Goal: Task Accomplishment & Management: Manage account settings

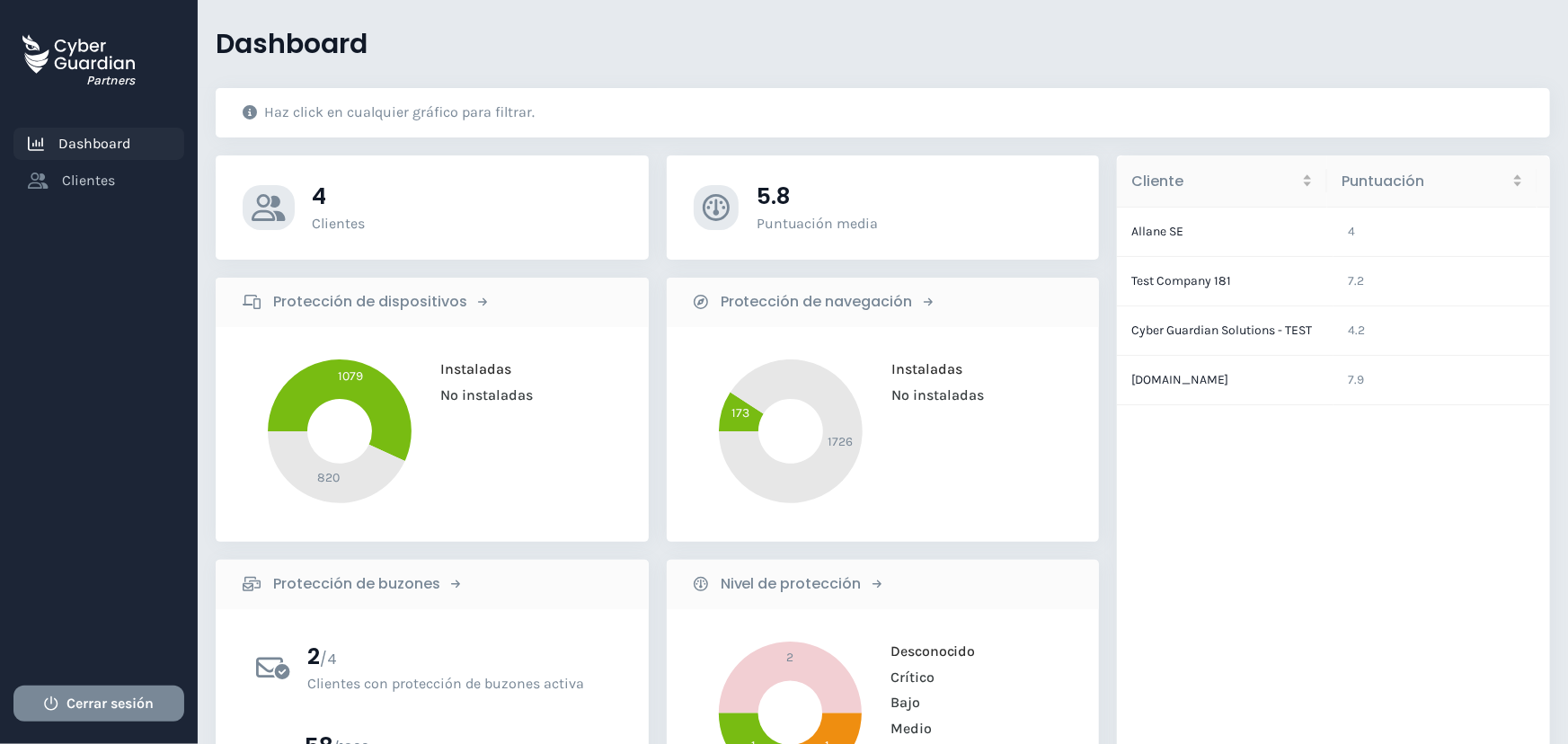
click at [1157, 231] on td "Allane SE" at bounding box center [1225, 232] width 217 height 49
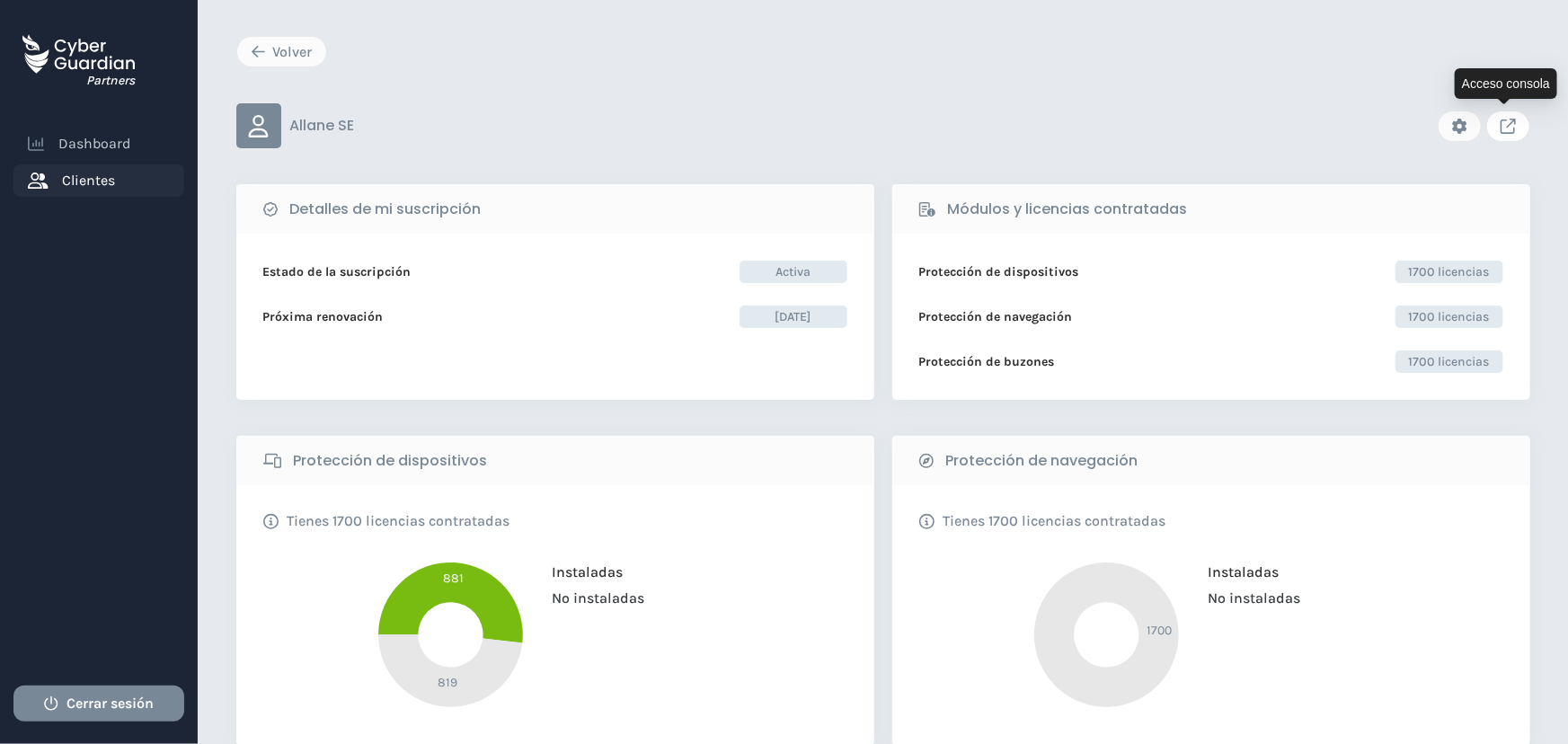
click at [1508, 127] on icon "Link to client console" at bounding box center [1508, 126] width 15 height 15
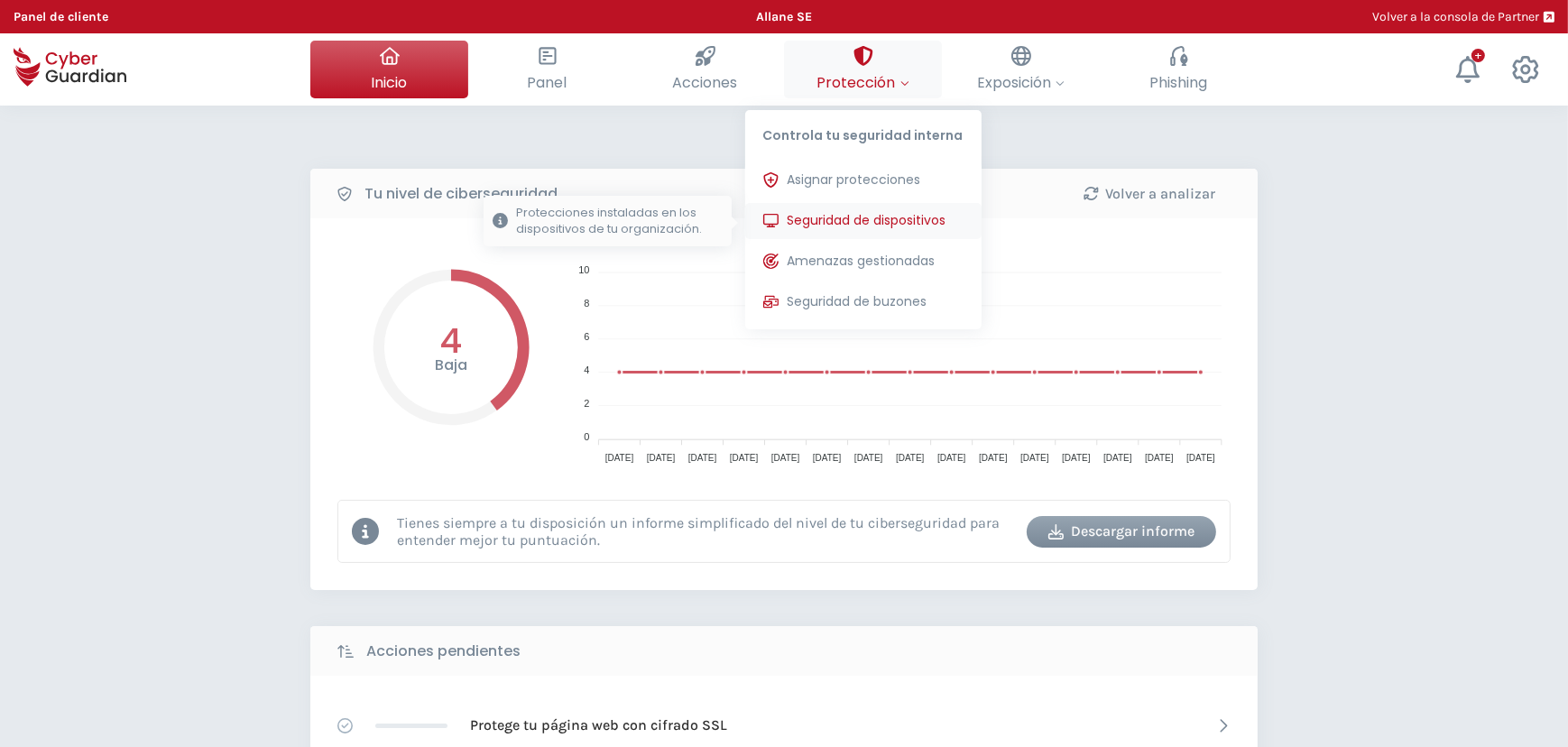
click at [857, 220] on span "Seguridad de dispositivos" at bounding box center [867, 220] width 159 height 19
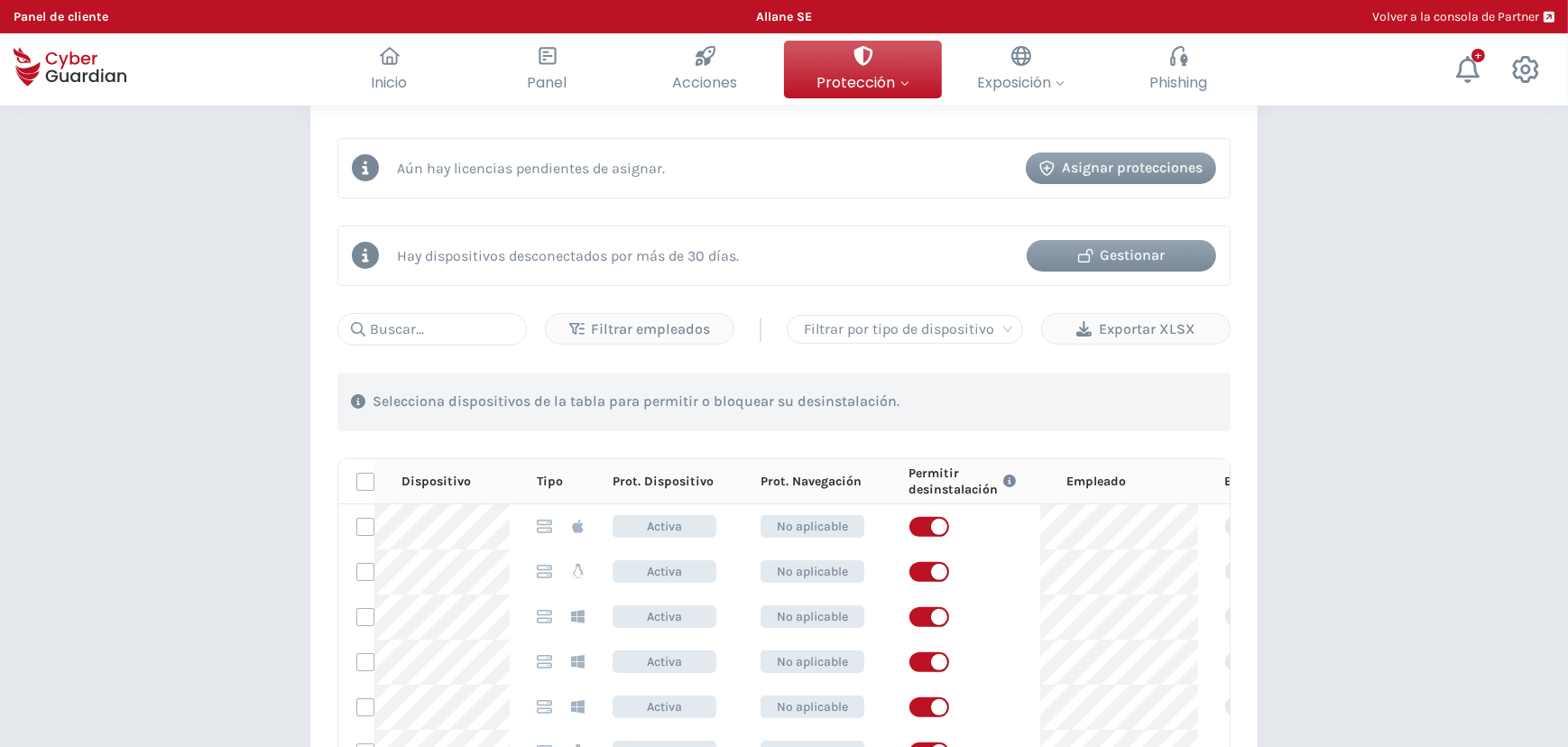
scroll to position [410, 0]
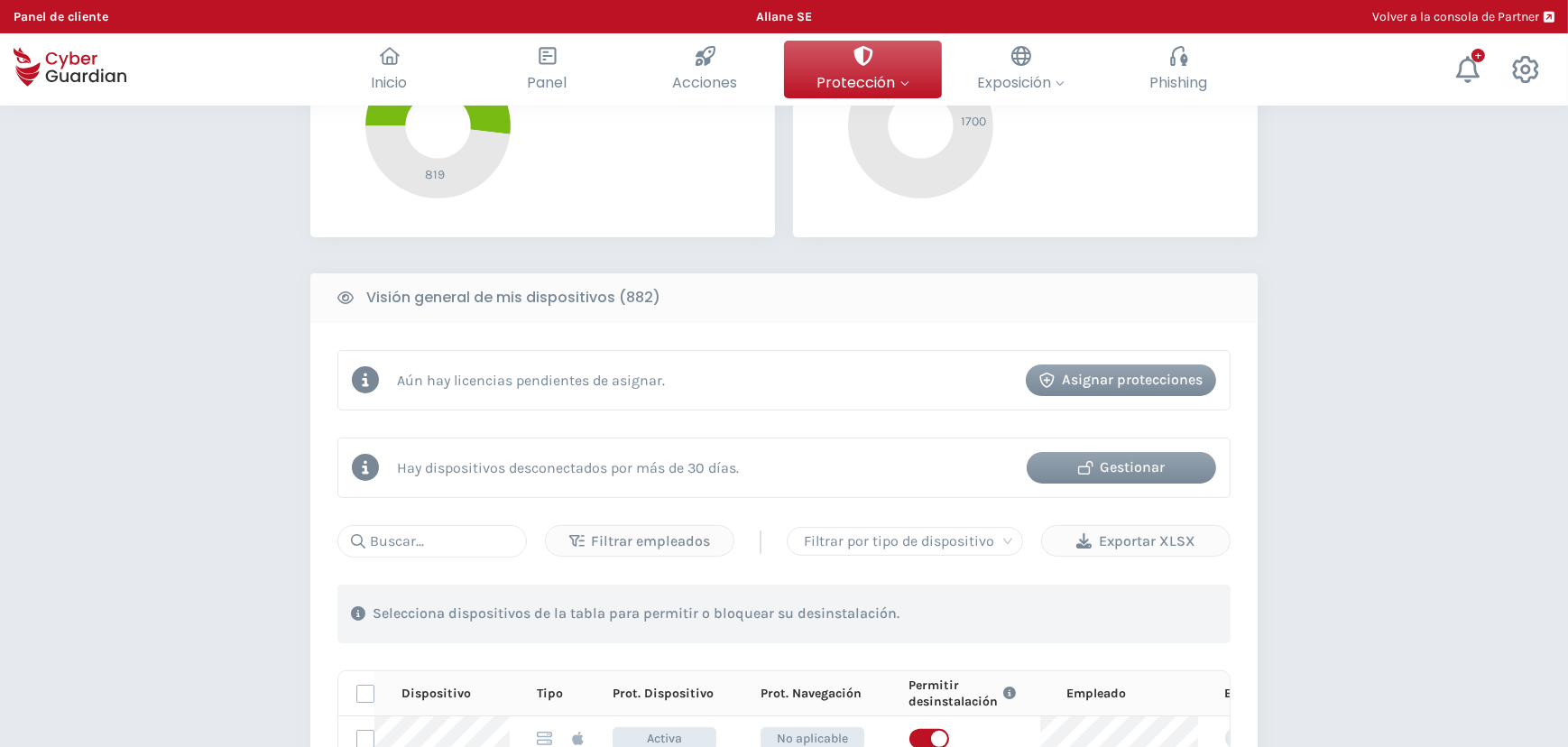
click at [1130, 457] on div "Gestionar" at bounding box center [1122, 467] width 162 height 21
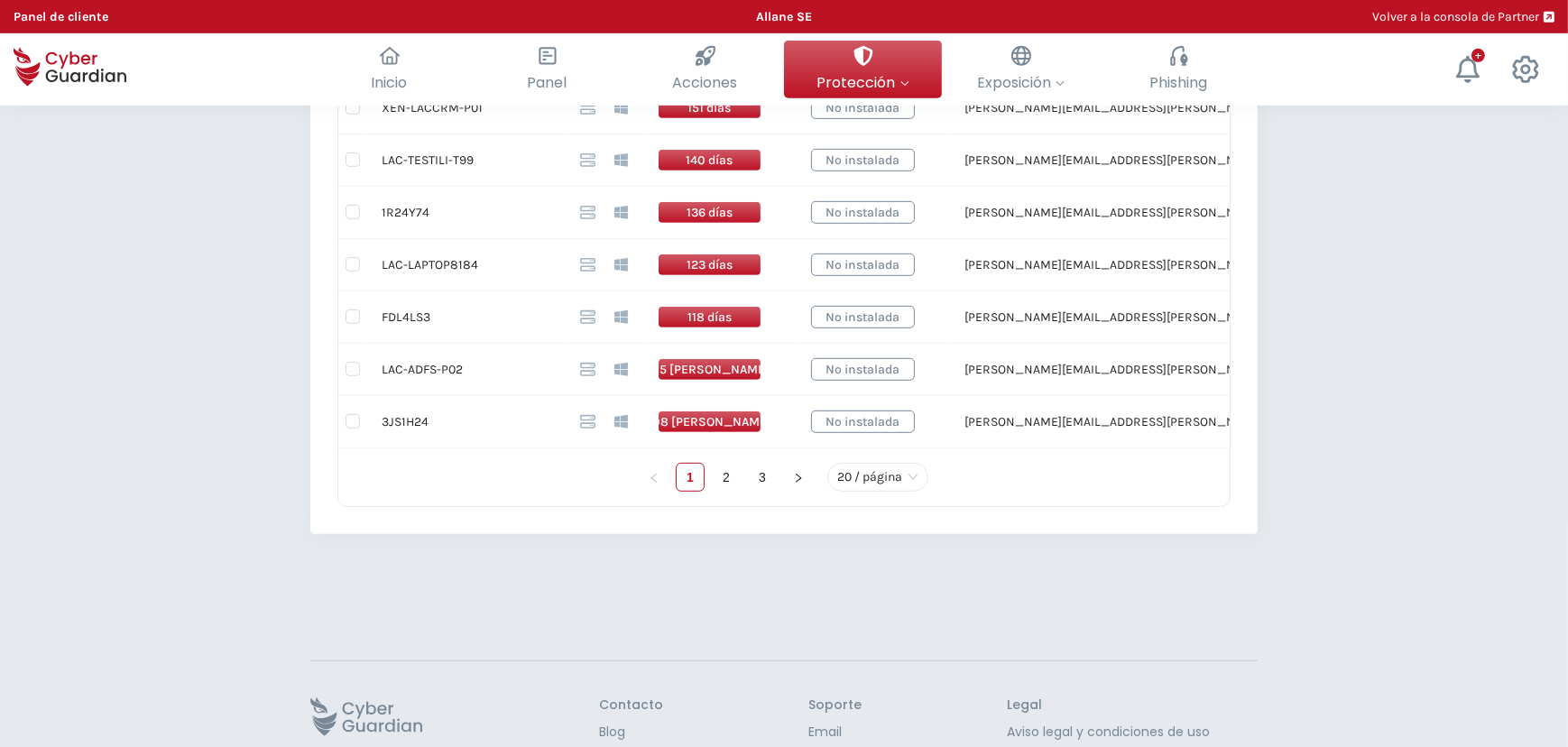
scroll to position [1416, 0]
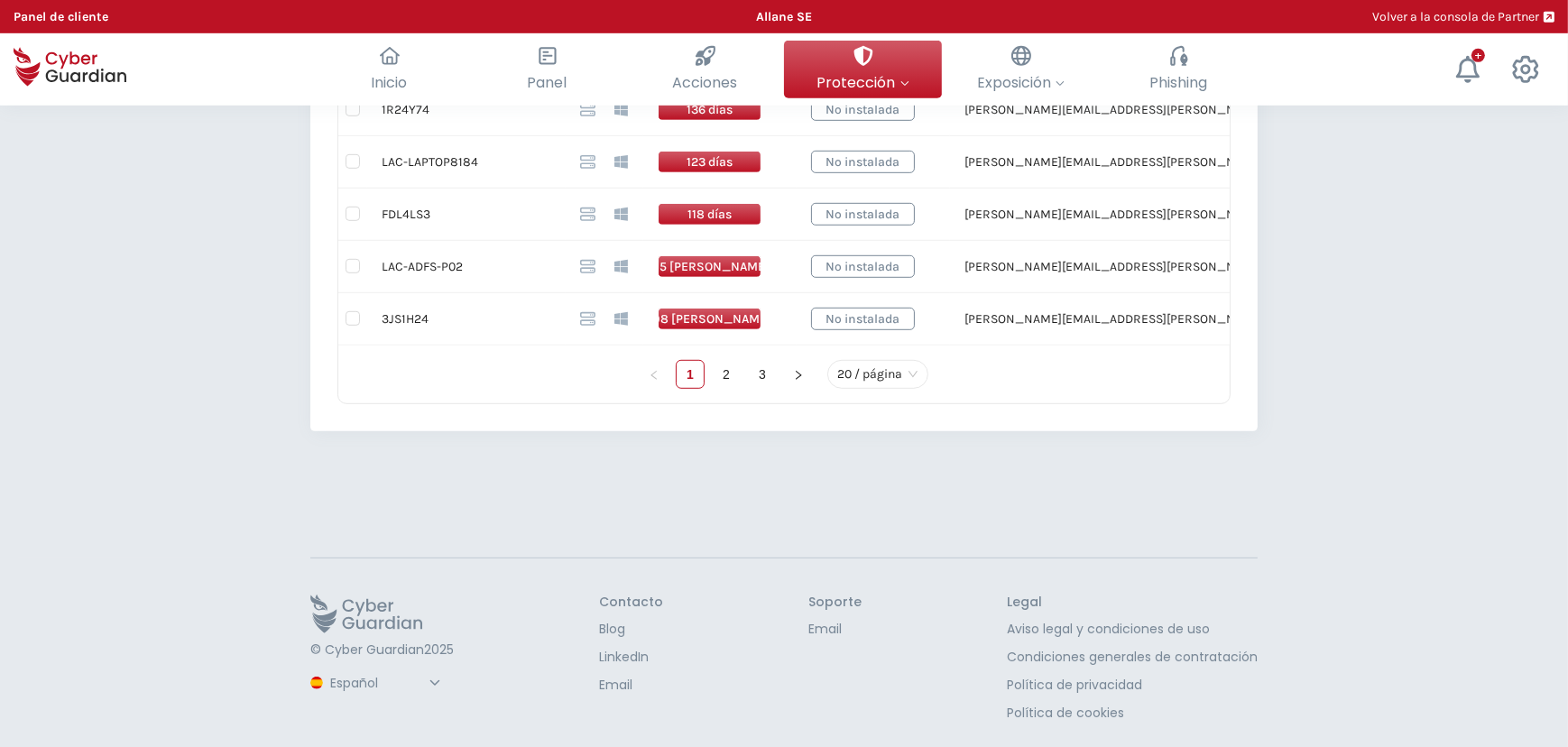
click at [371, 677] on select "Español Inglés Portugués (BR)" at bounding box center [387, 684] width 120 height 32
click at [328, 668] on select "Español Inglés Portugués (BR)" at bounding box center [387, 684] width 120 height 32
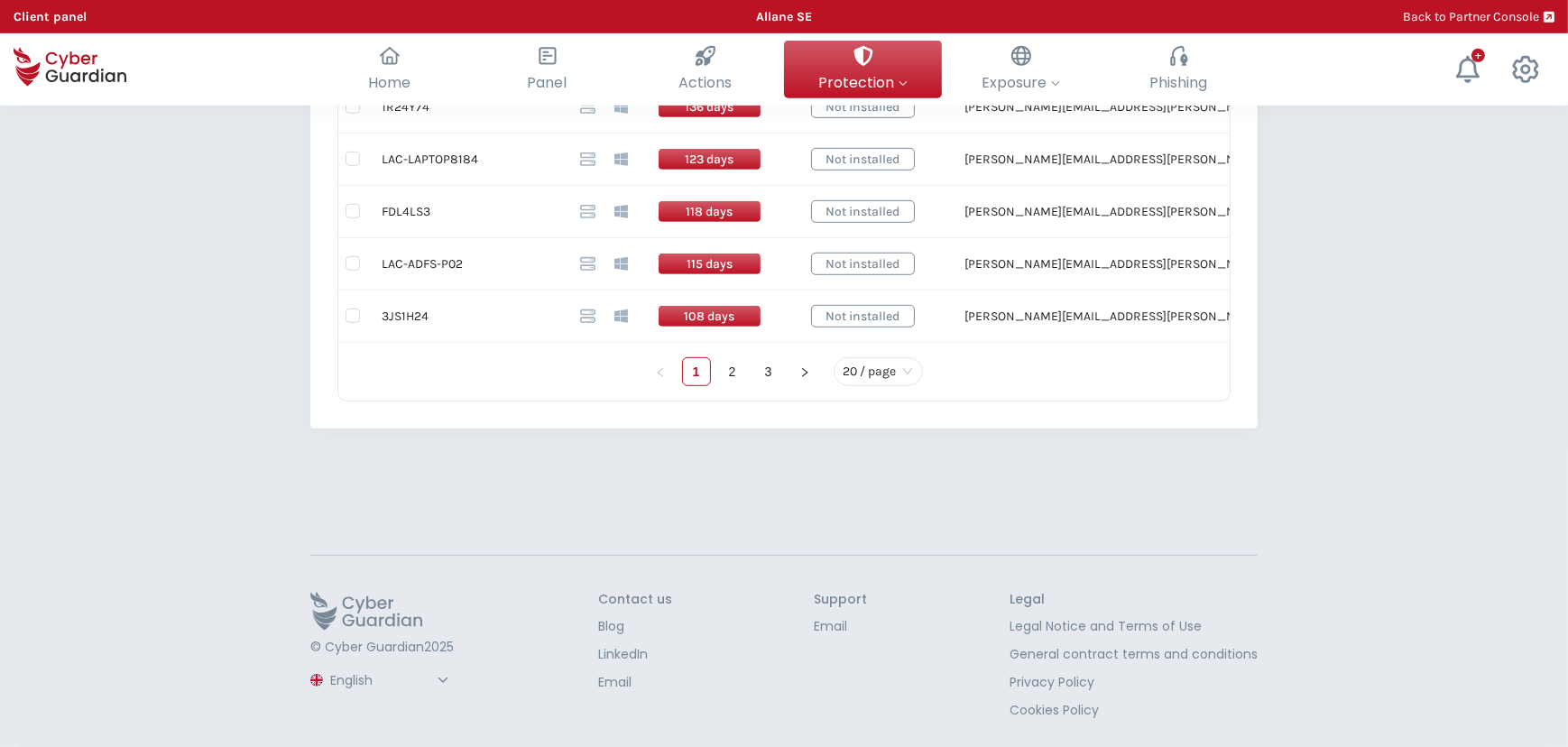
select select "English"
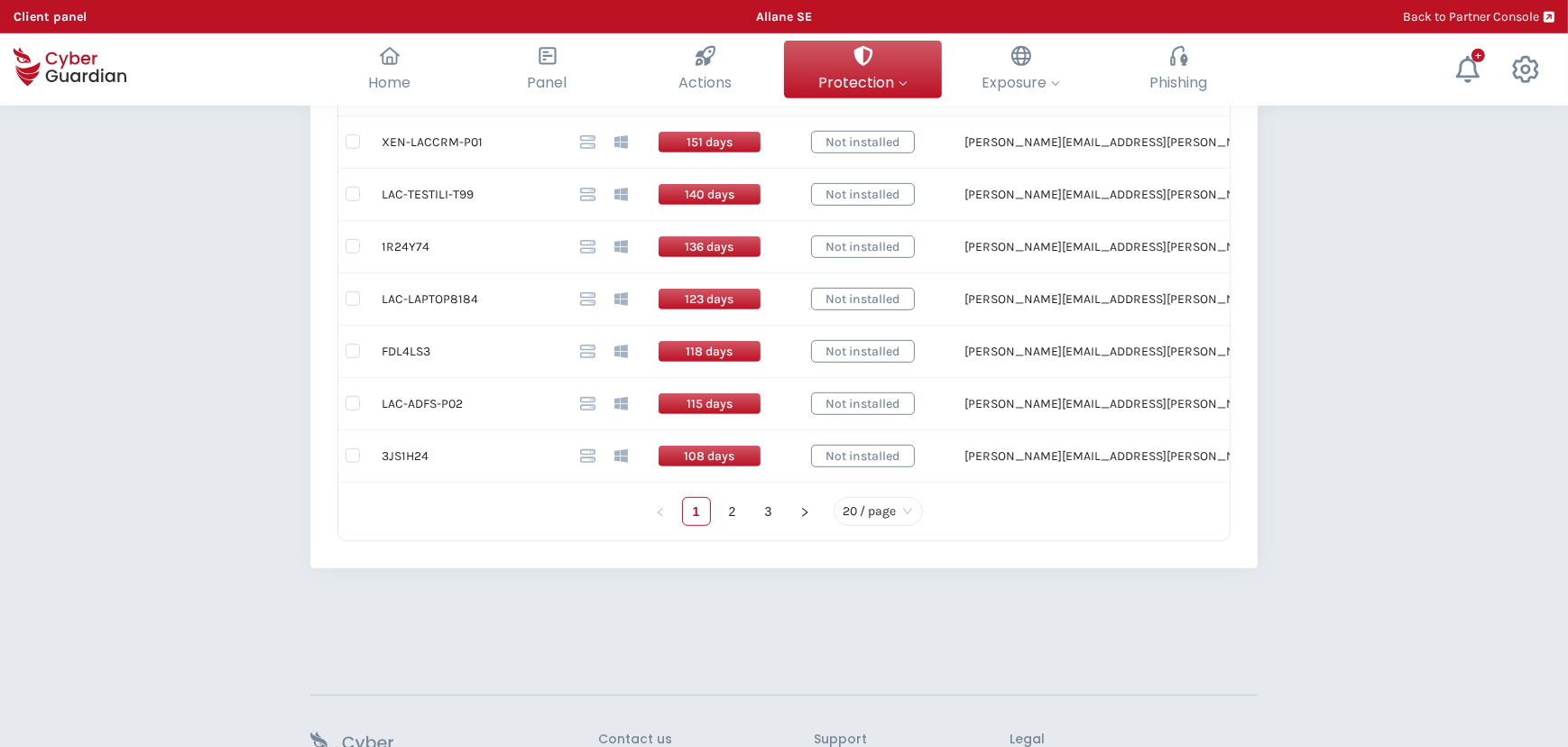
scroll to position [1217, 0]
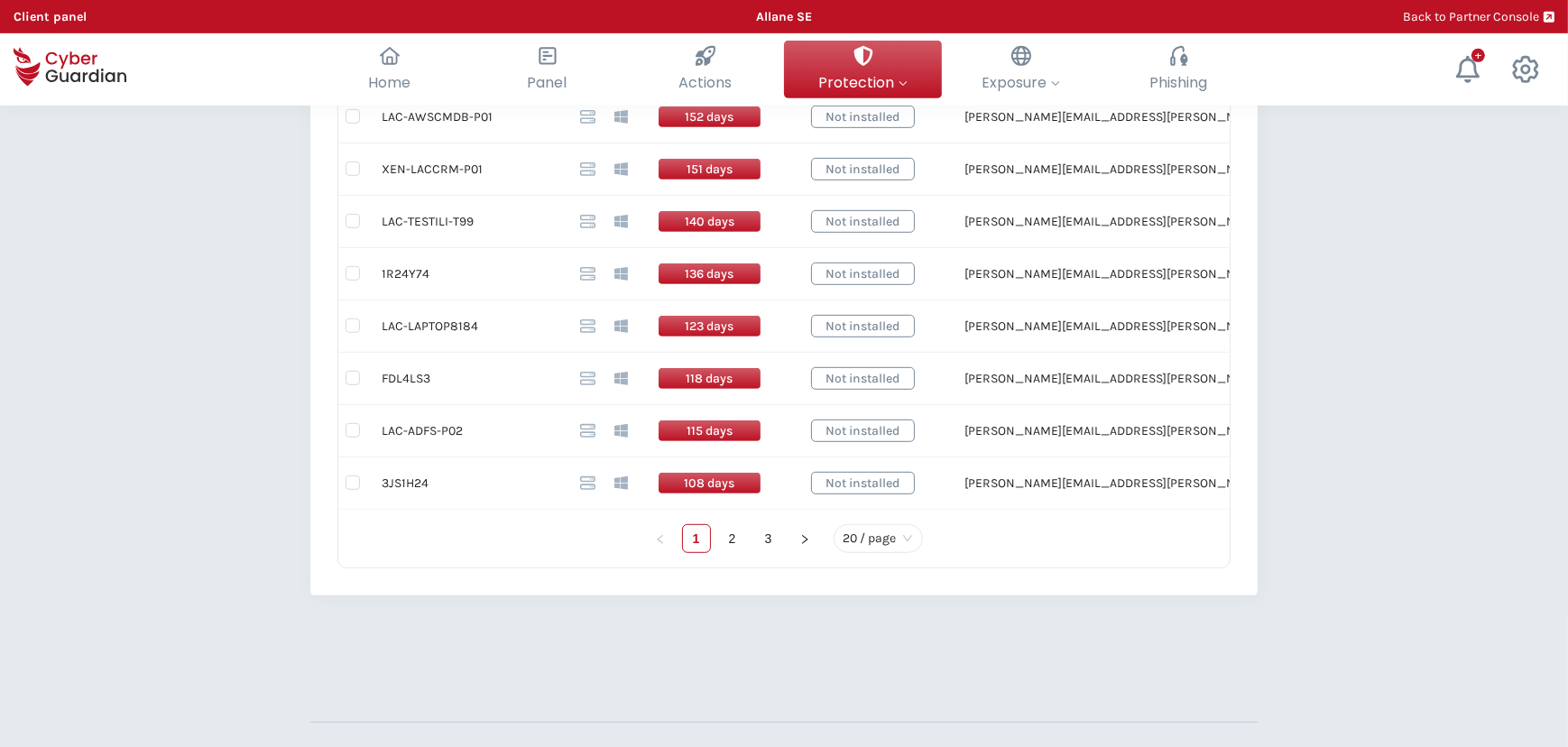
click at [903, 535] on span "20 / page" at bounding box center [878, 539] width 69 height 27
click at [893, 501] on div "100 / page" at bounding box center [879, 502] width 62 height 20
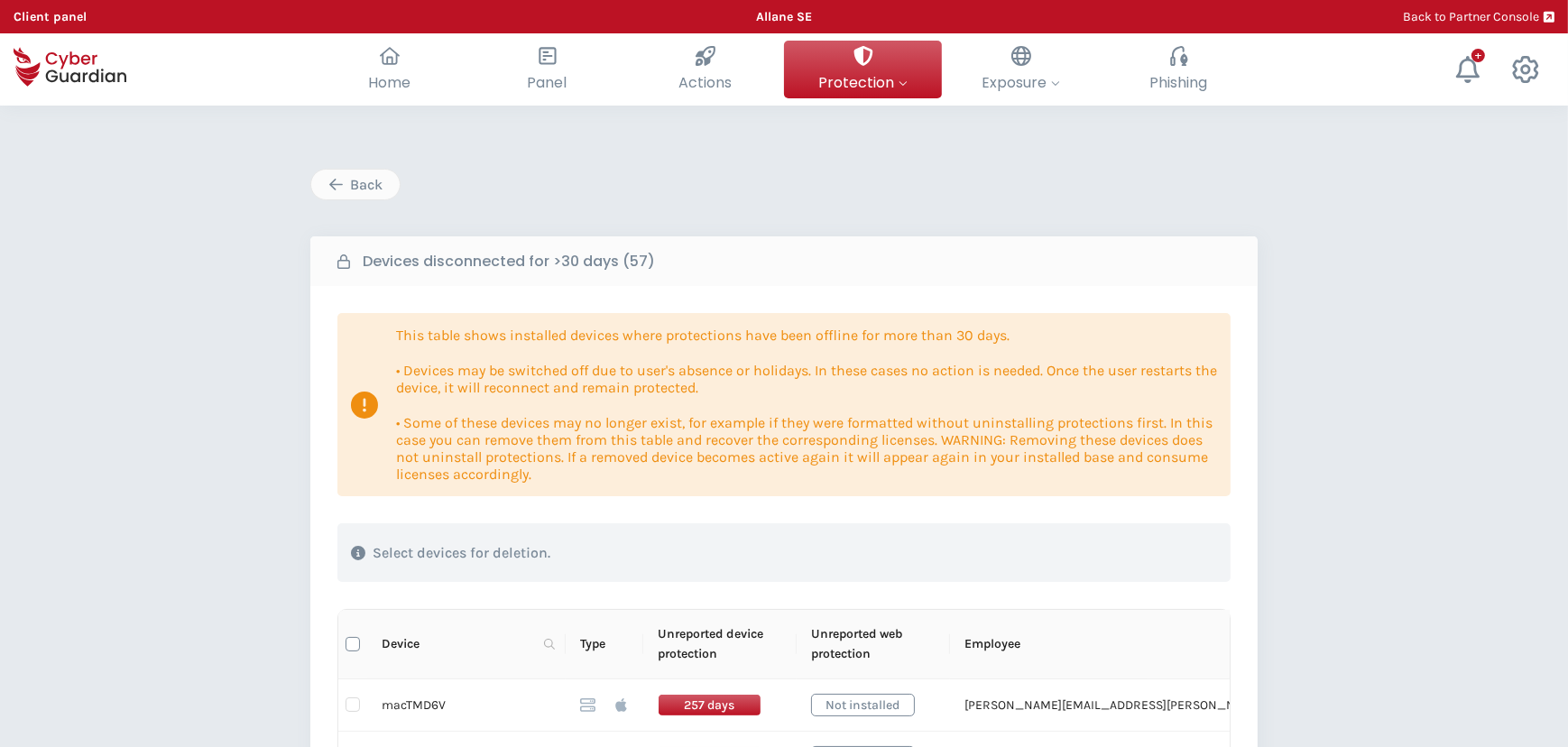
click at [352, 644] on input "Select all" at bounding box center [352, 643] width 14 height 14
checkbox input "true"
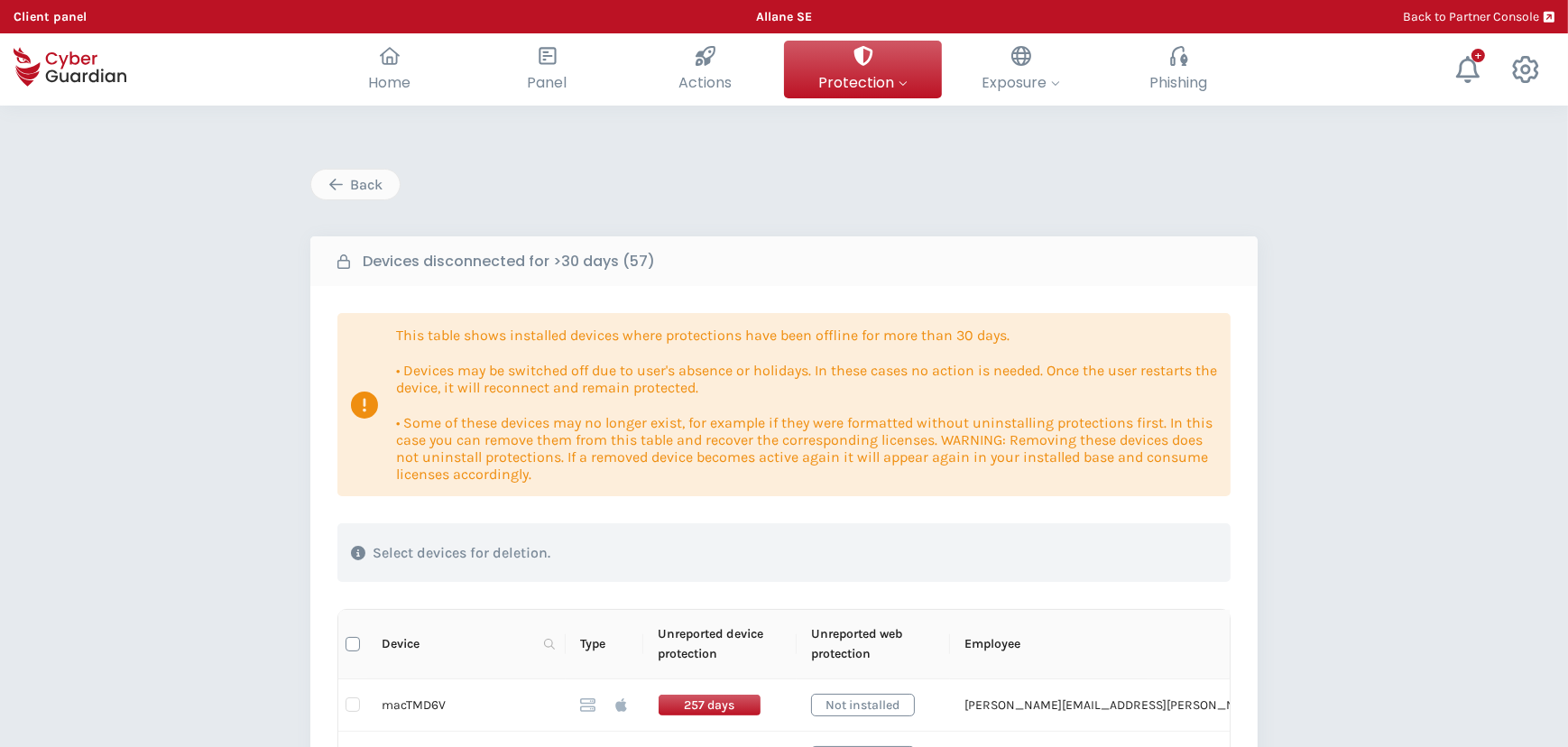
checkbox input "true"
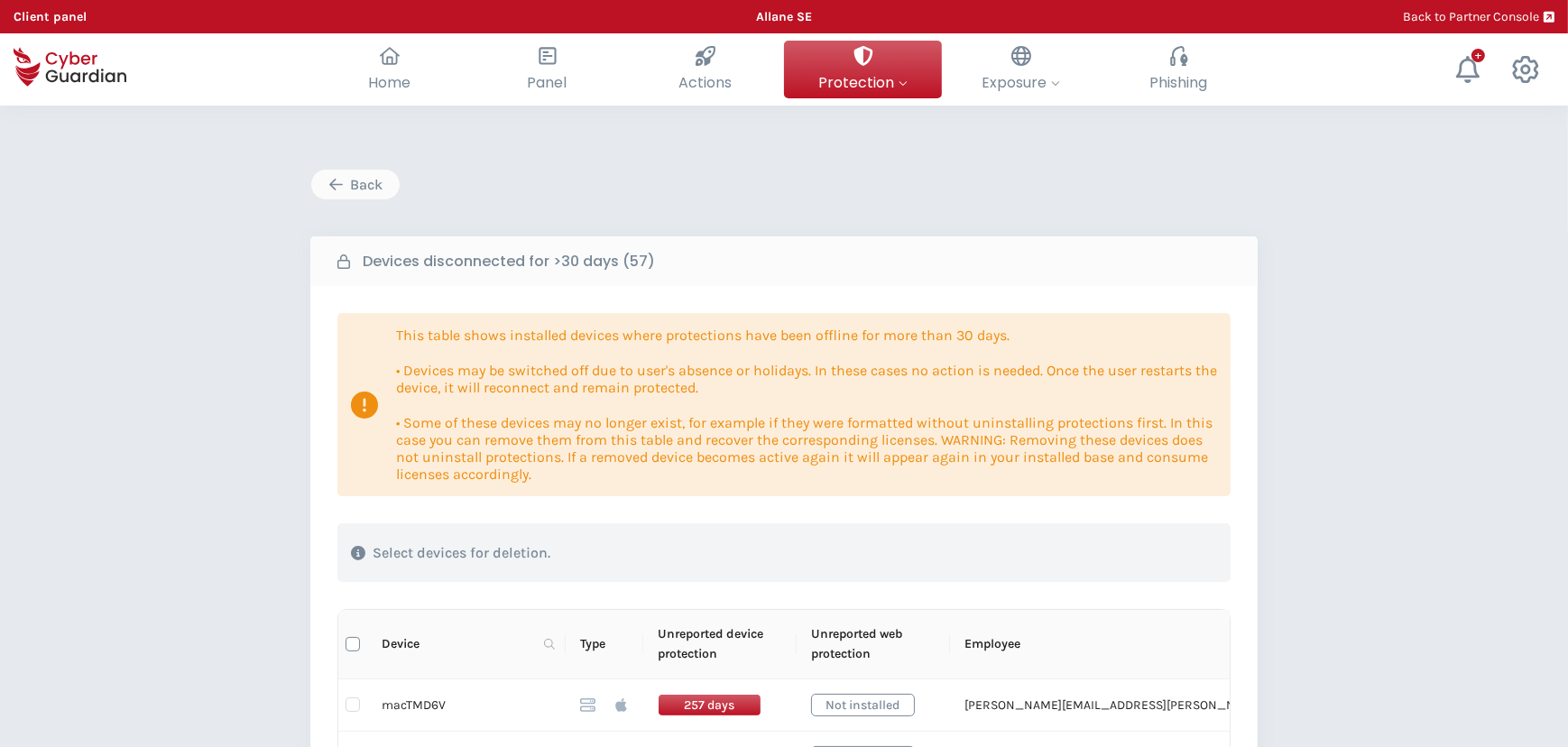
checkbox input "true"
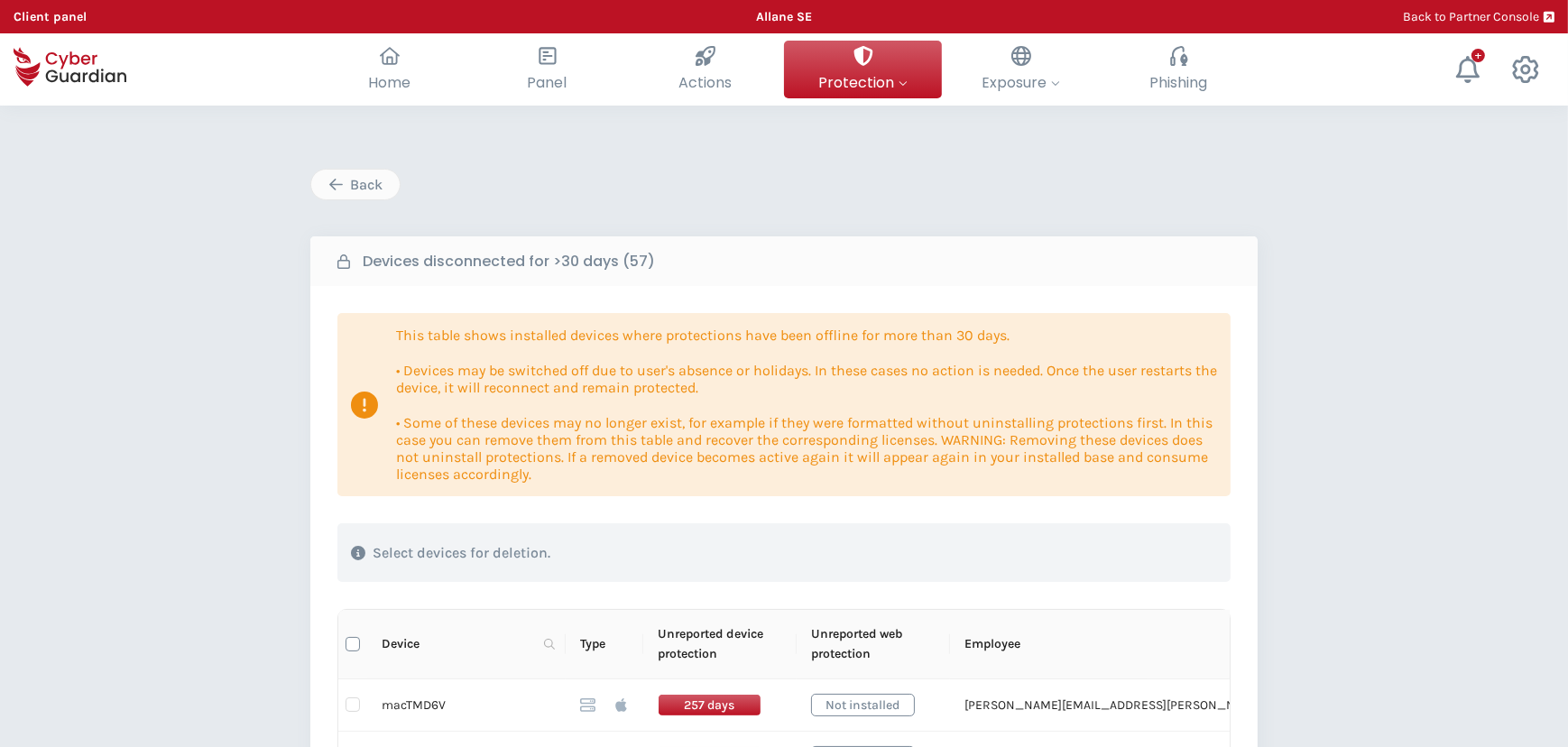
checkbox input "true"
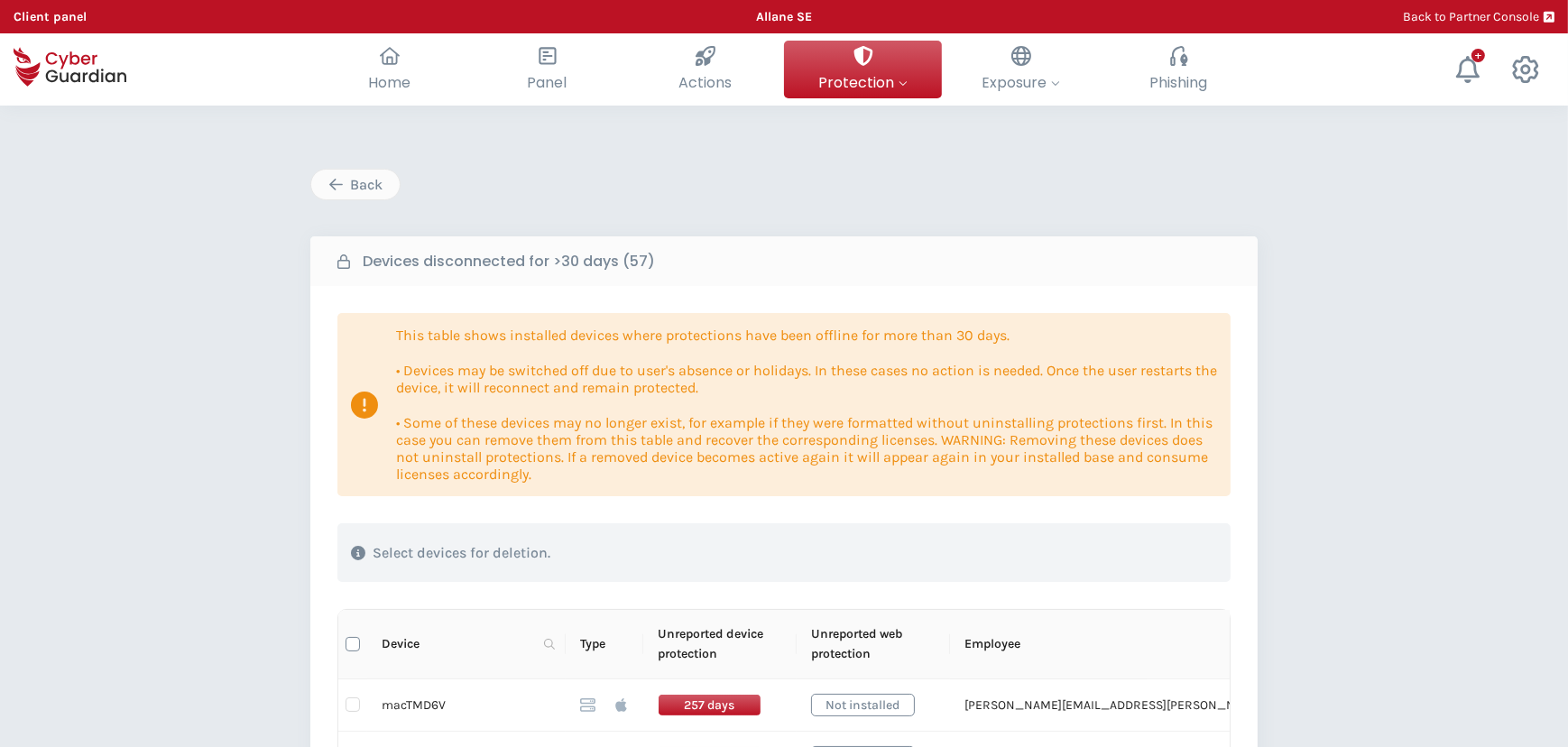
checkbox input "true"
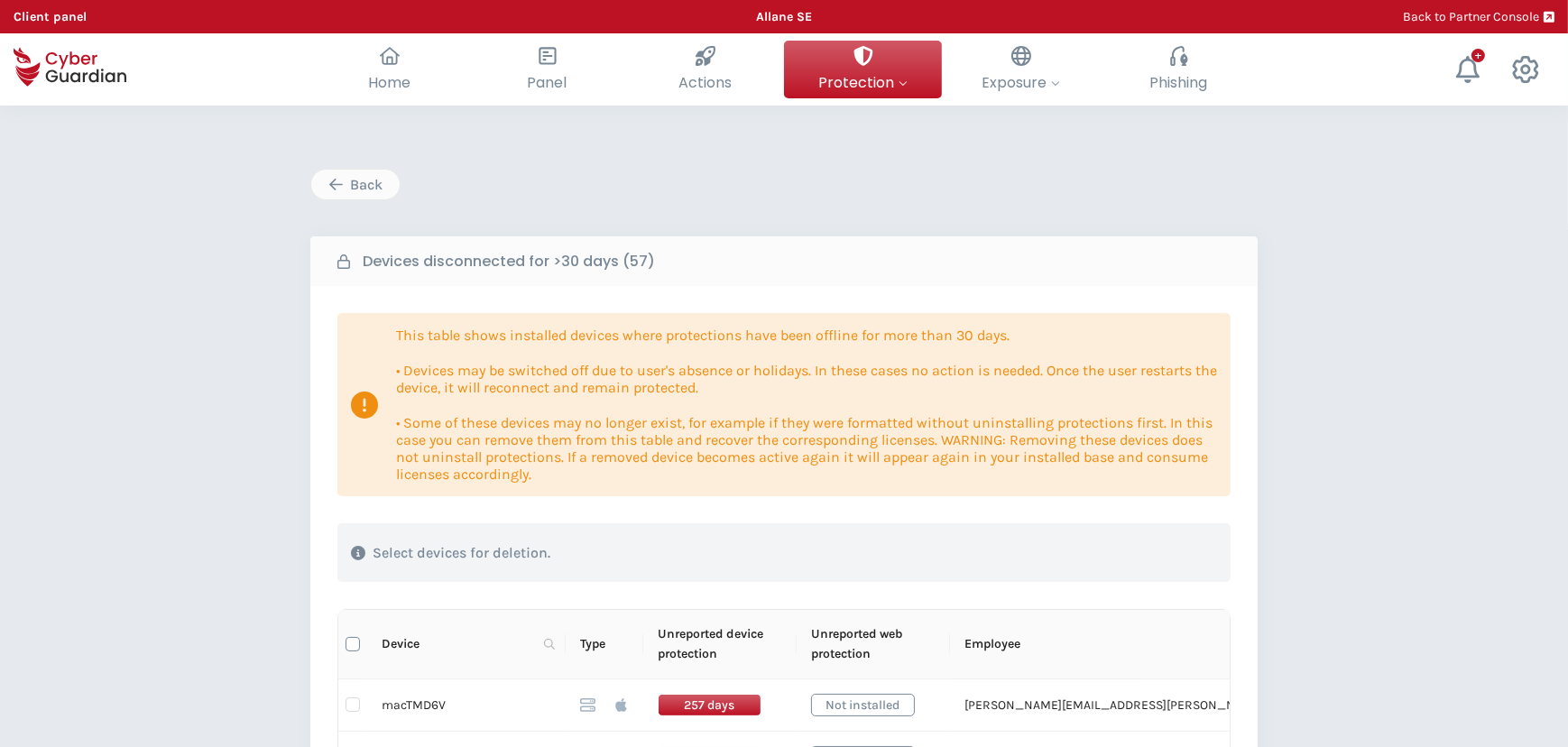
checkbox input "true"
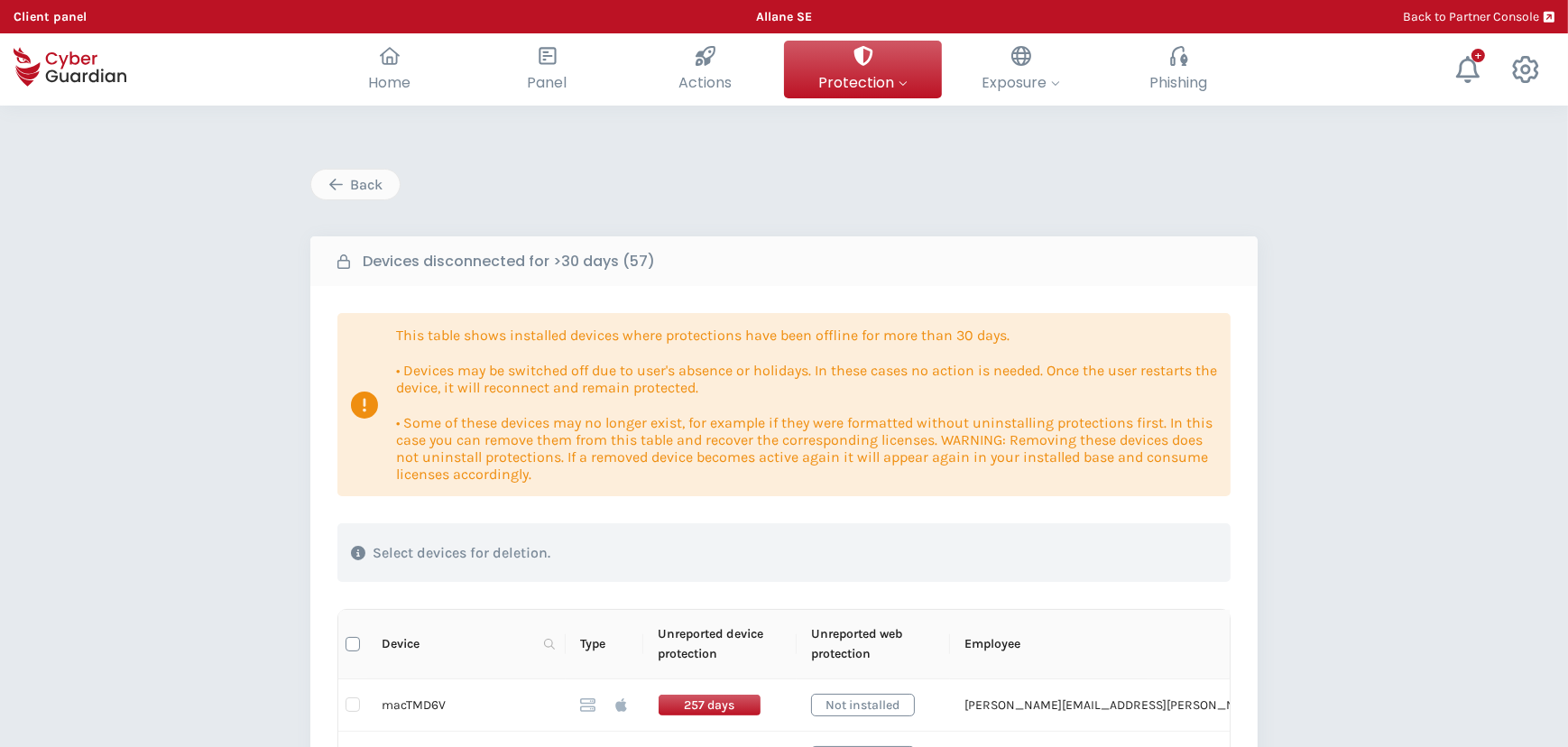
checkbox input "true"
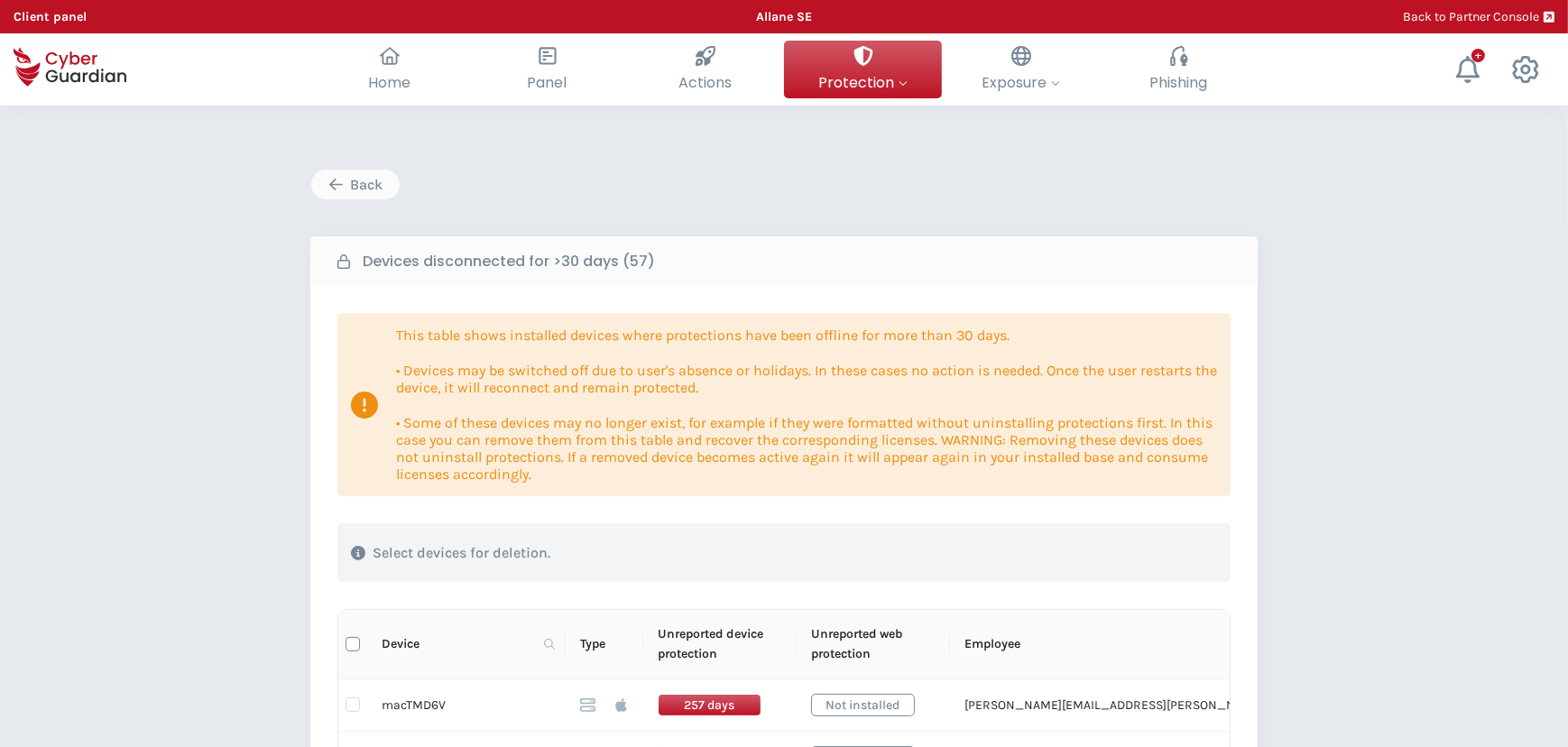
checkbox input "true"
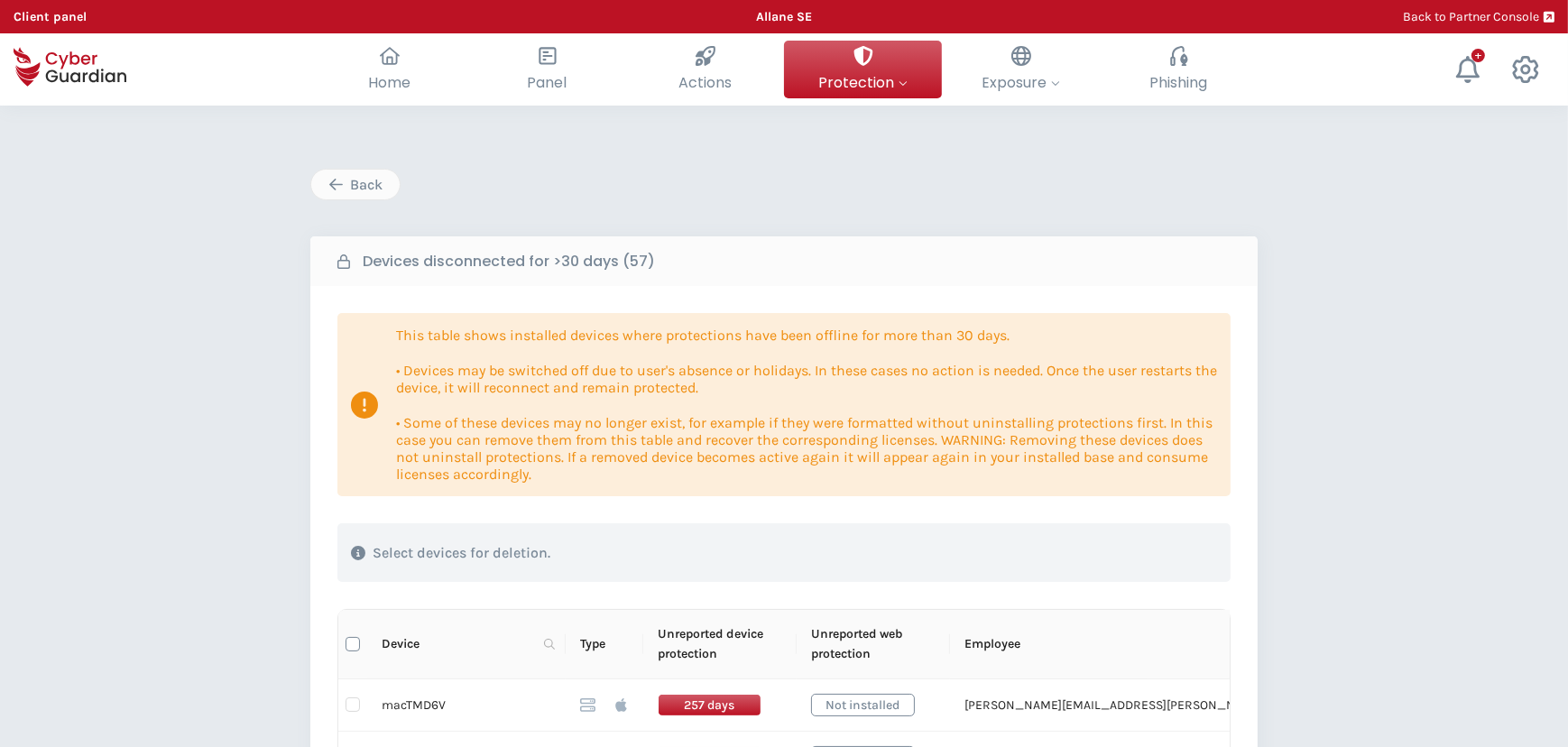
checkbox input "true"
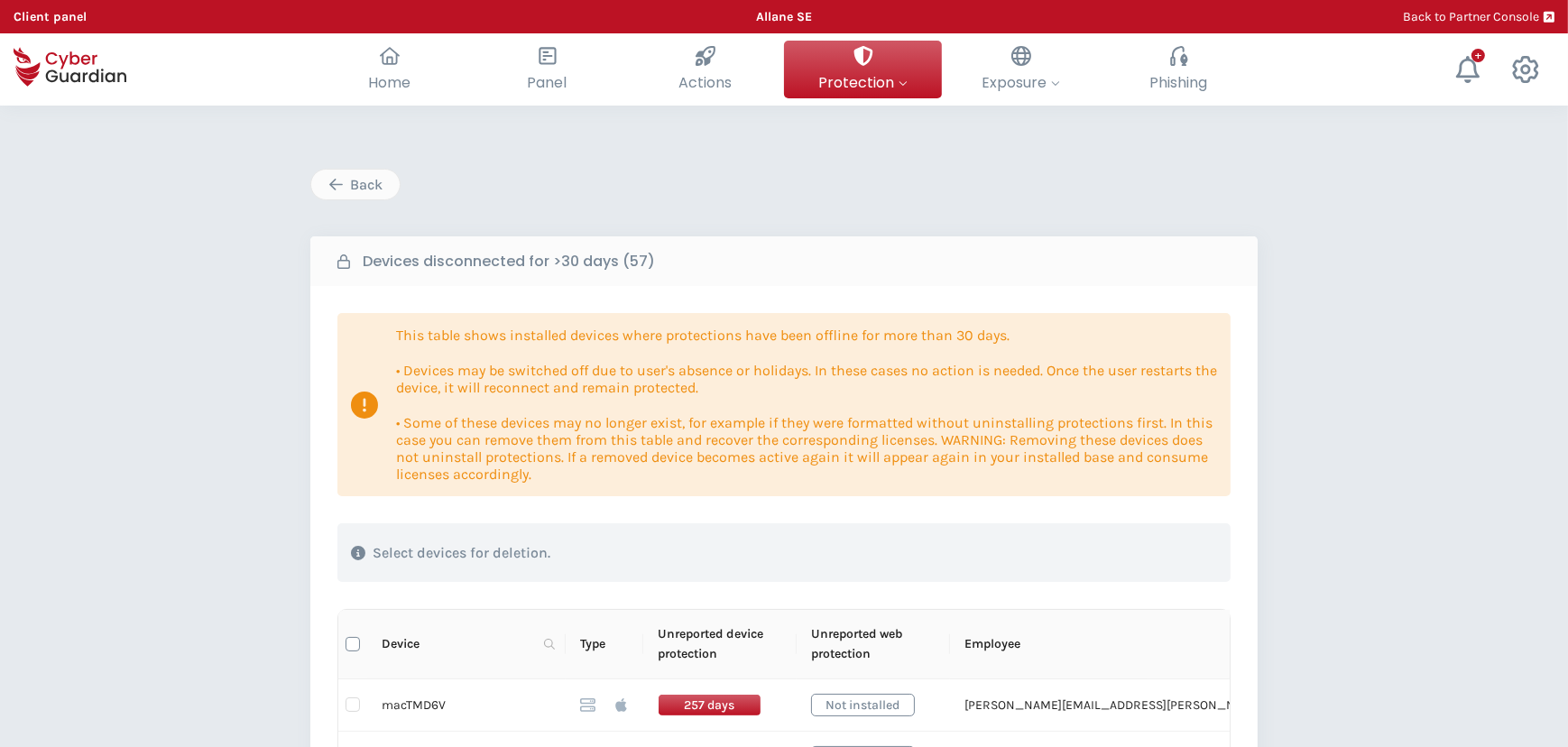
checkbox input "true"
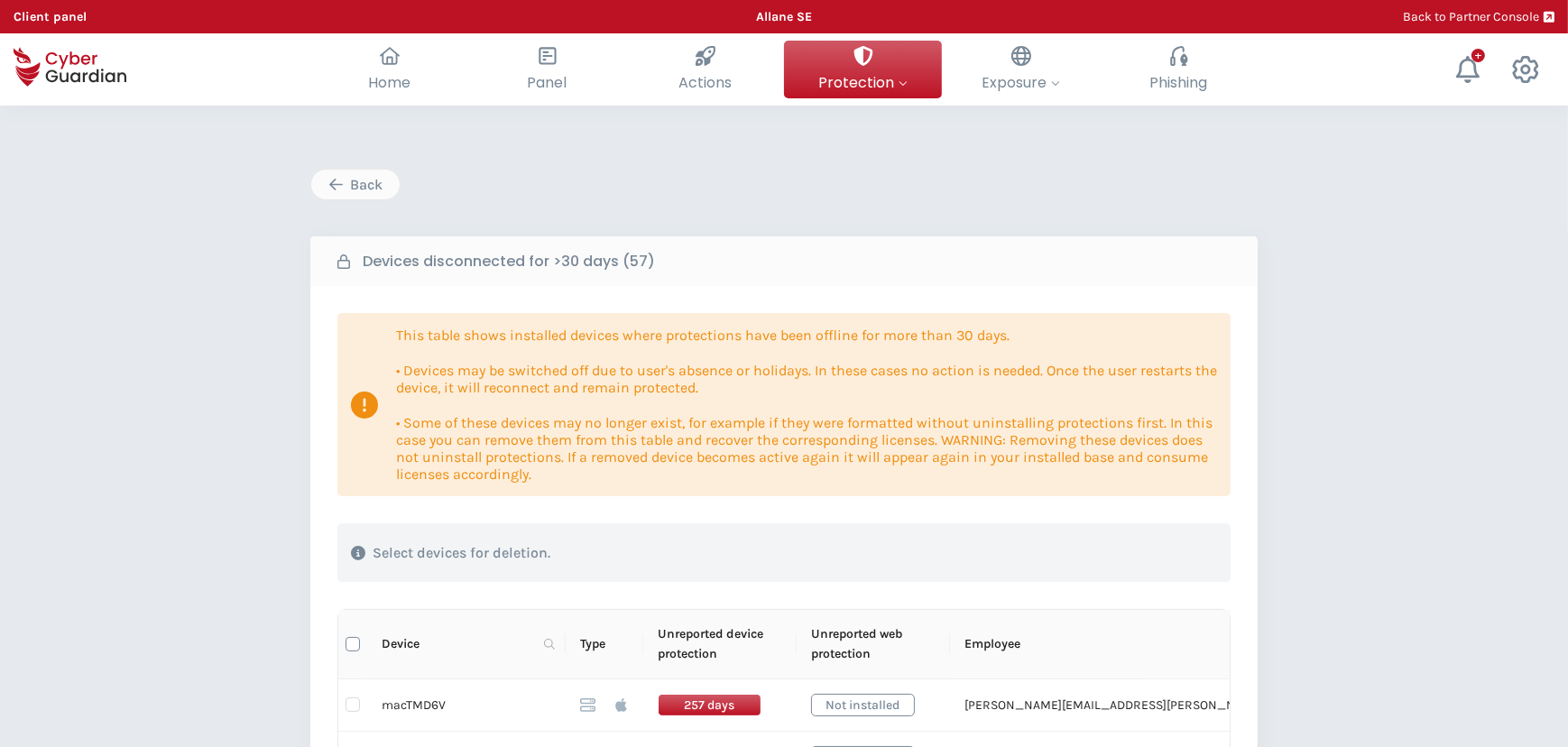
checkbox input "true"
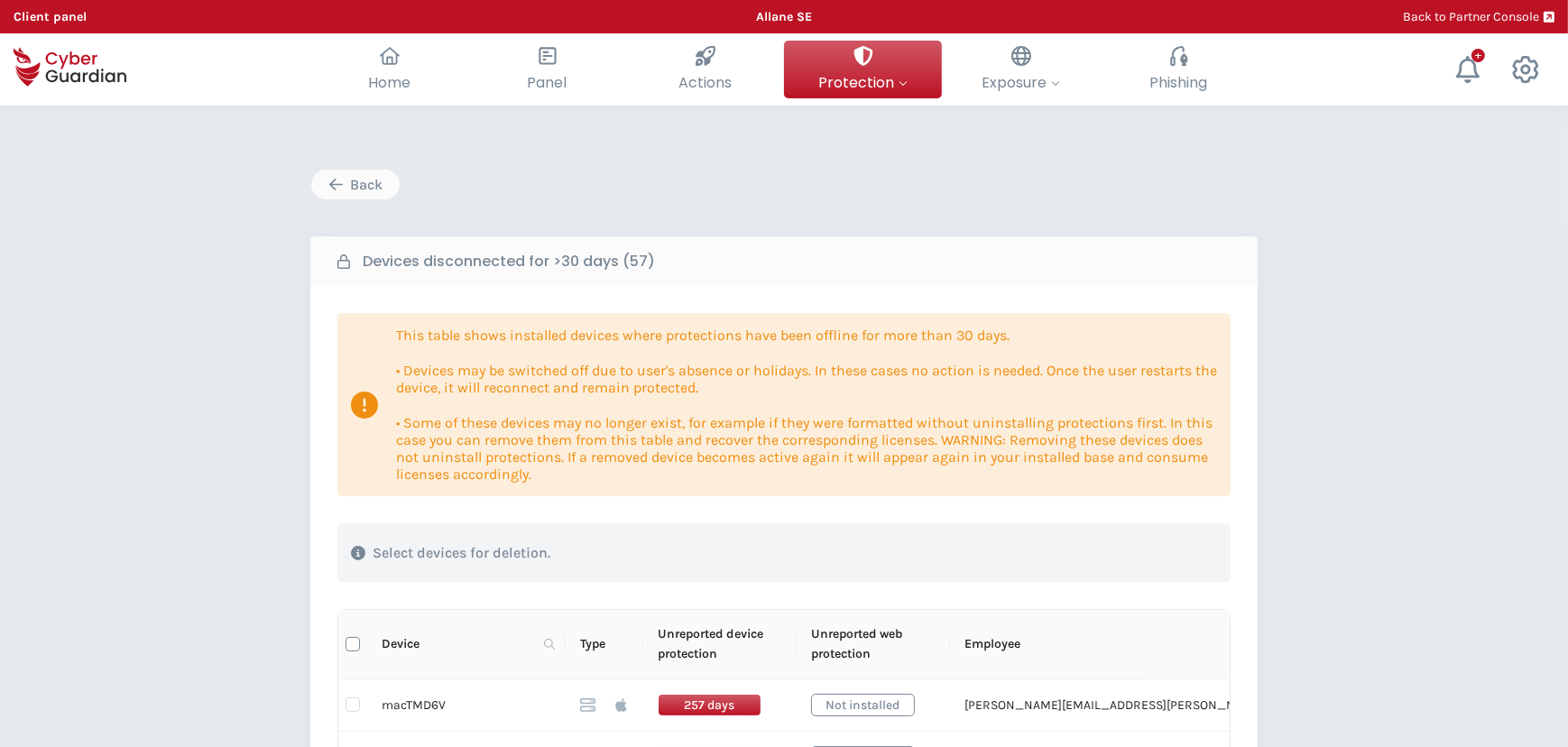
checkbox input "true"
click at [352, 644] on input "Select all" at bounding box center [352, 643] width 14 height 14
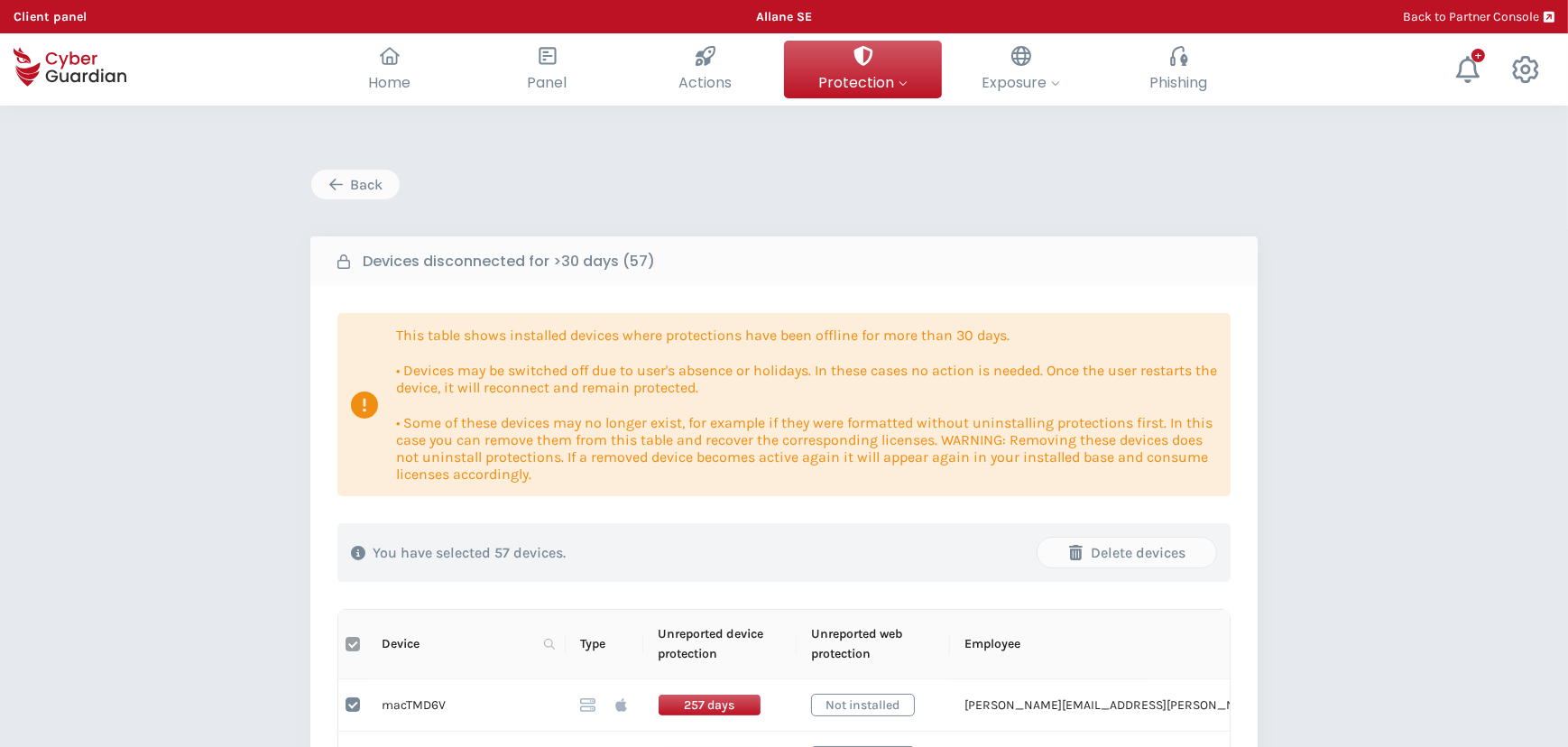
checkbox input "false"
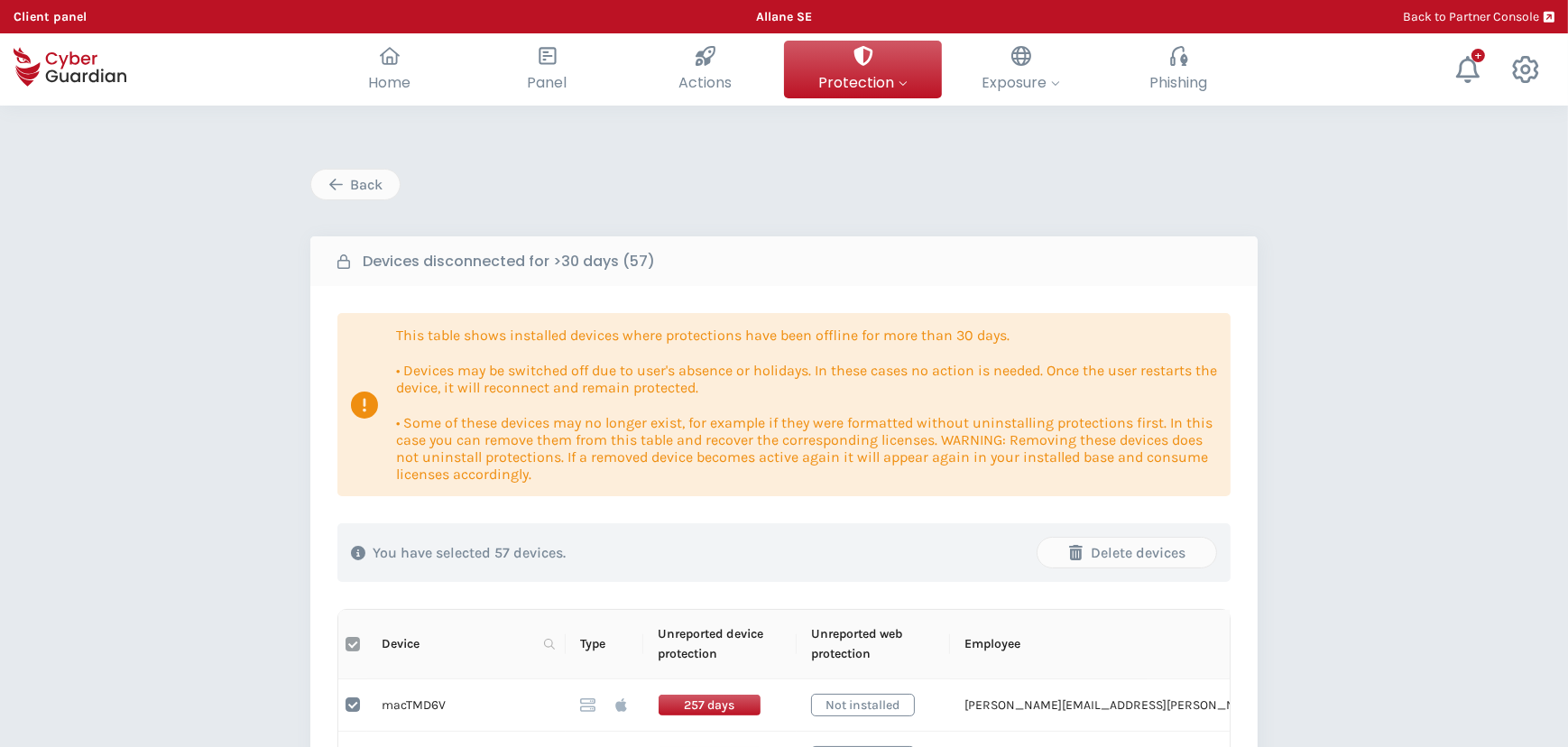
checkbox input "false"
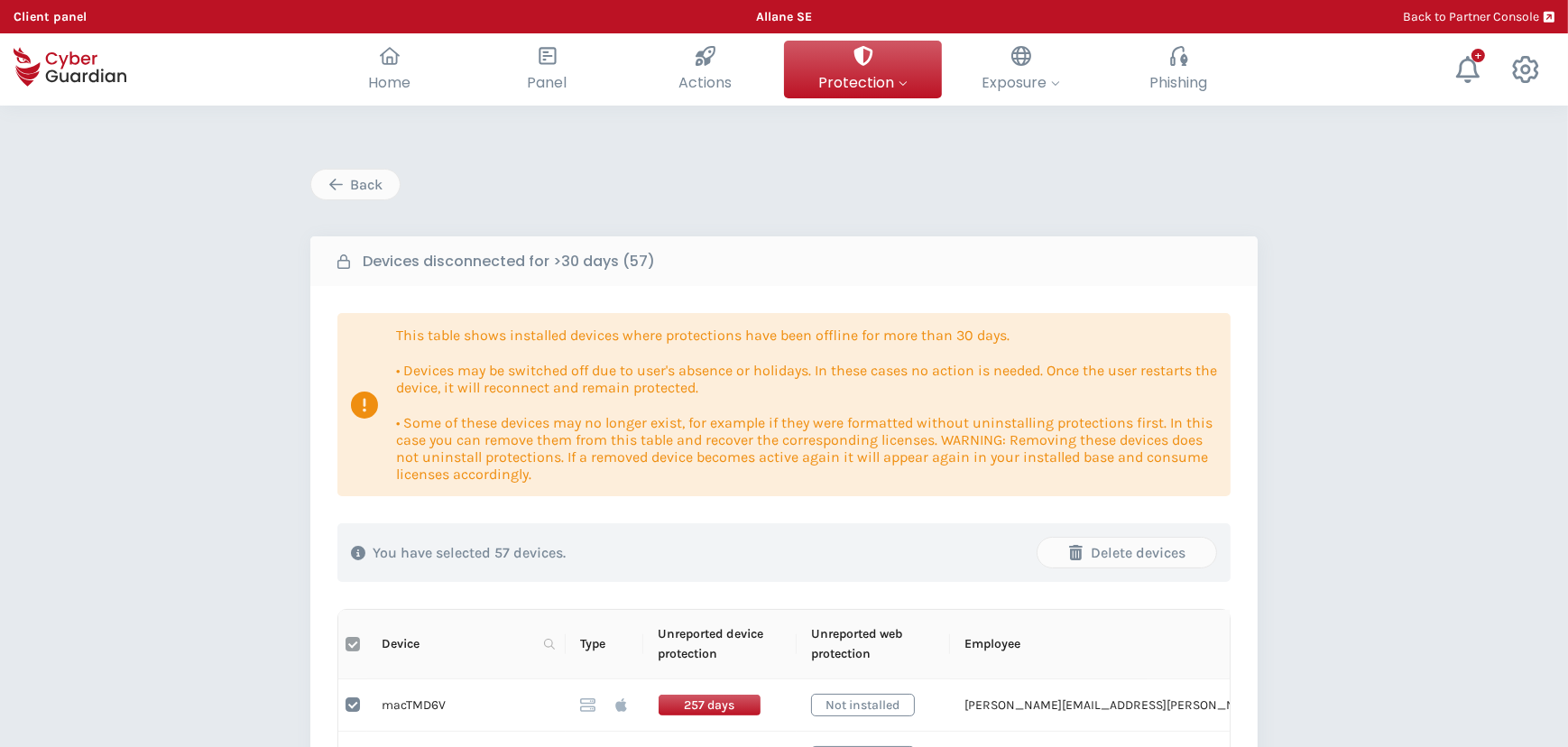
checkbox input "false"
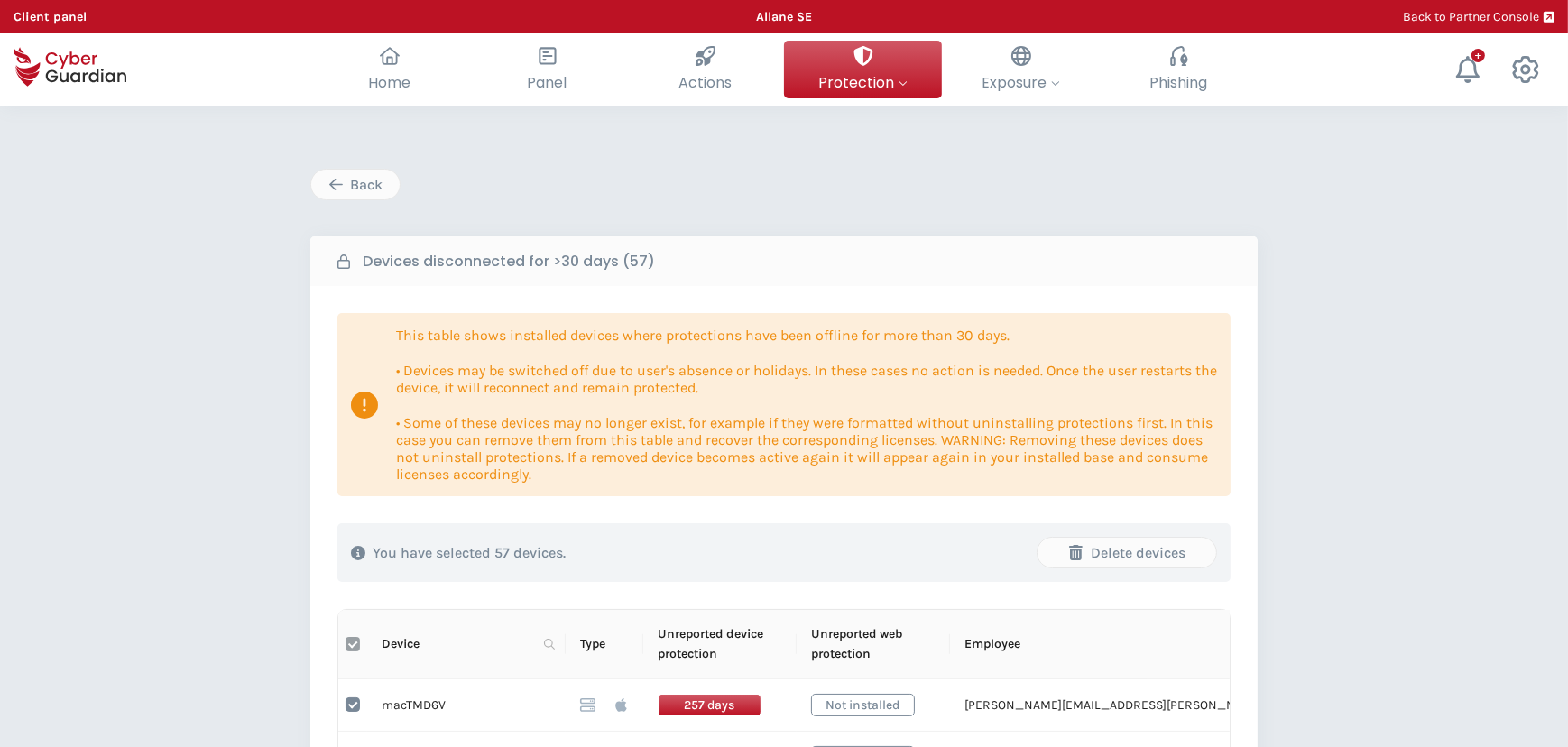
checkbox input "false"
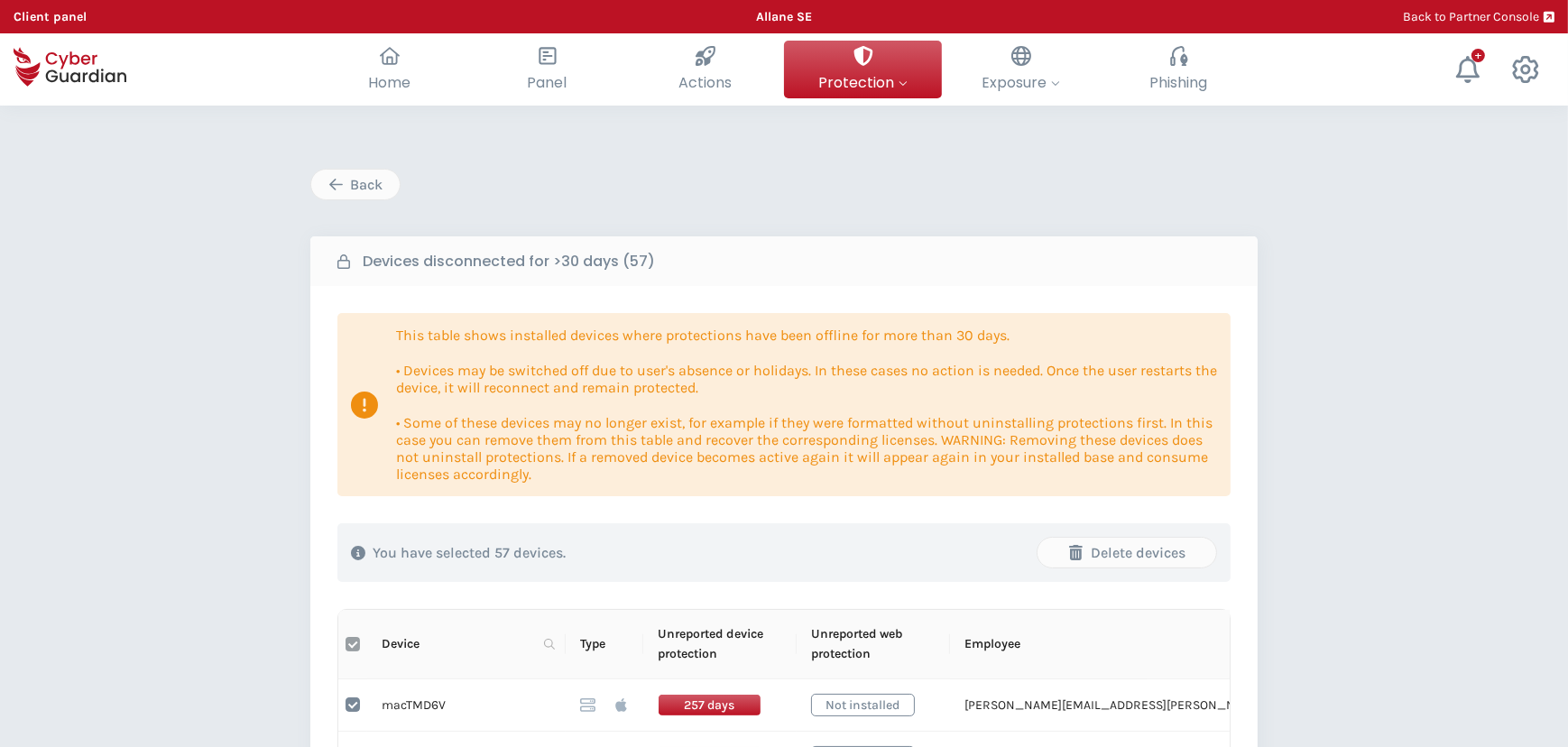
checkbox input "false"
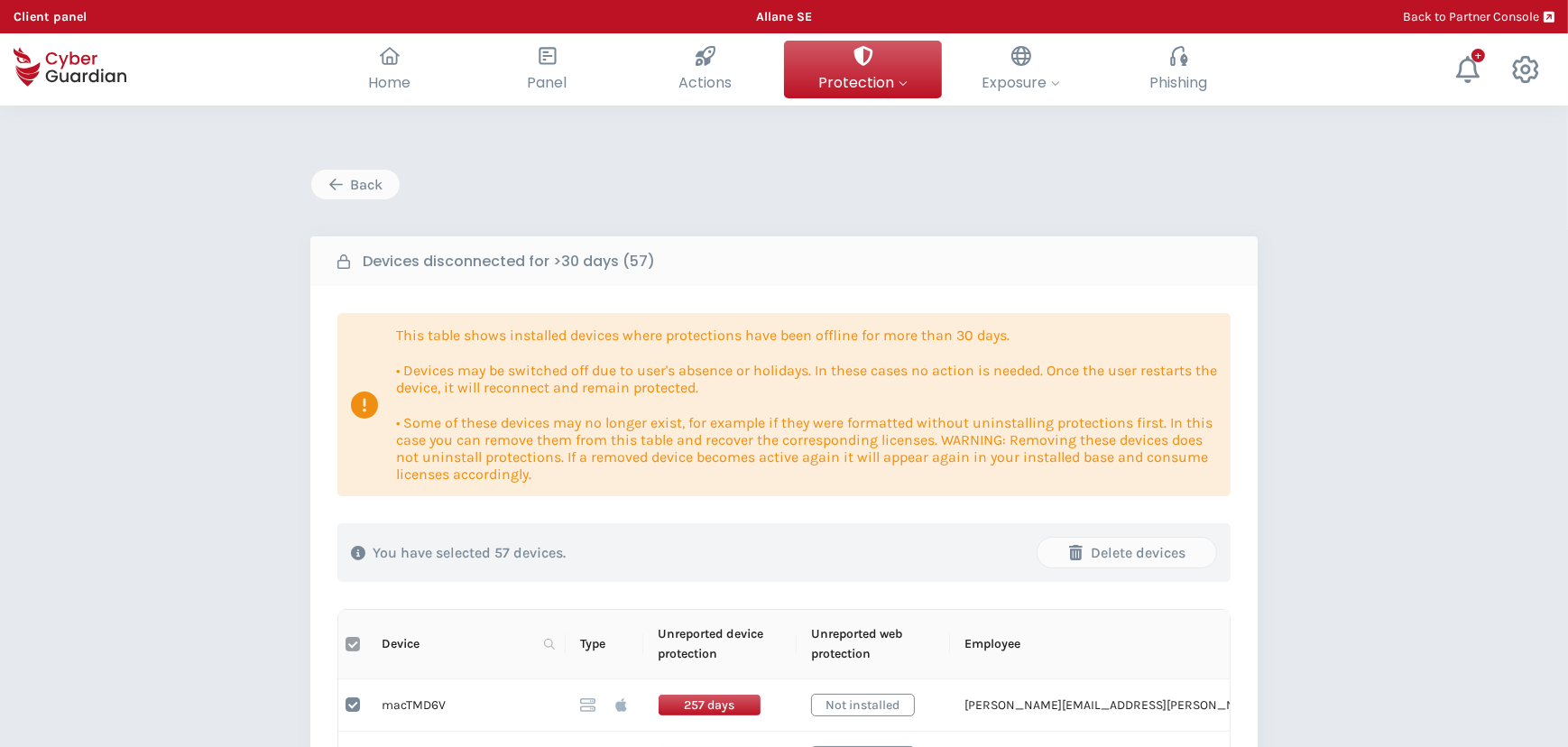
checkbox input "false"
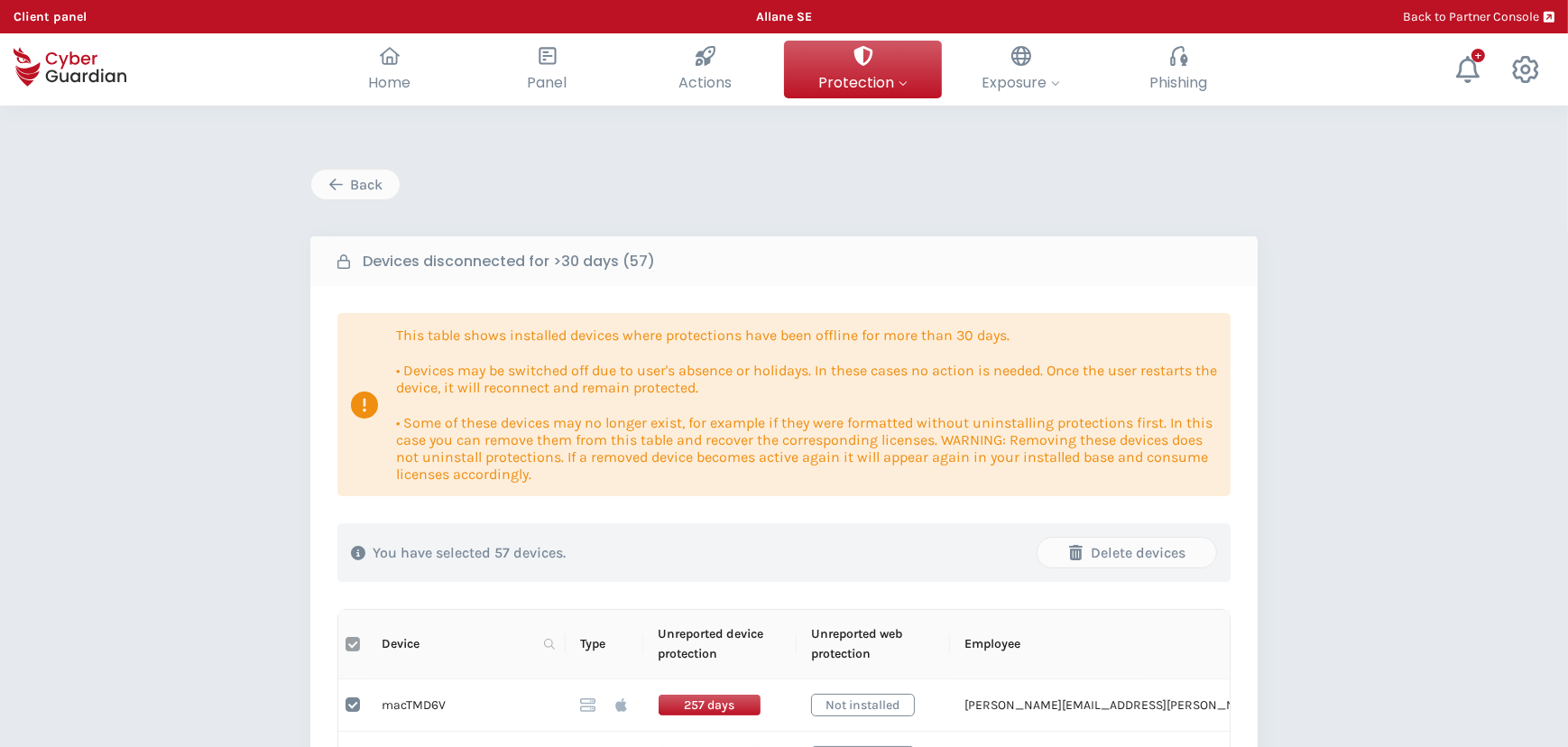
checkbox input "false"
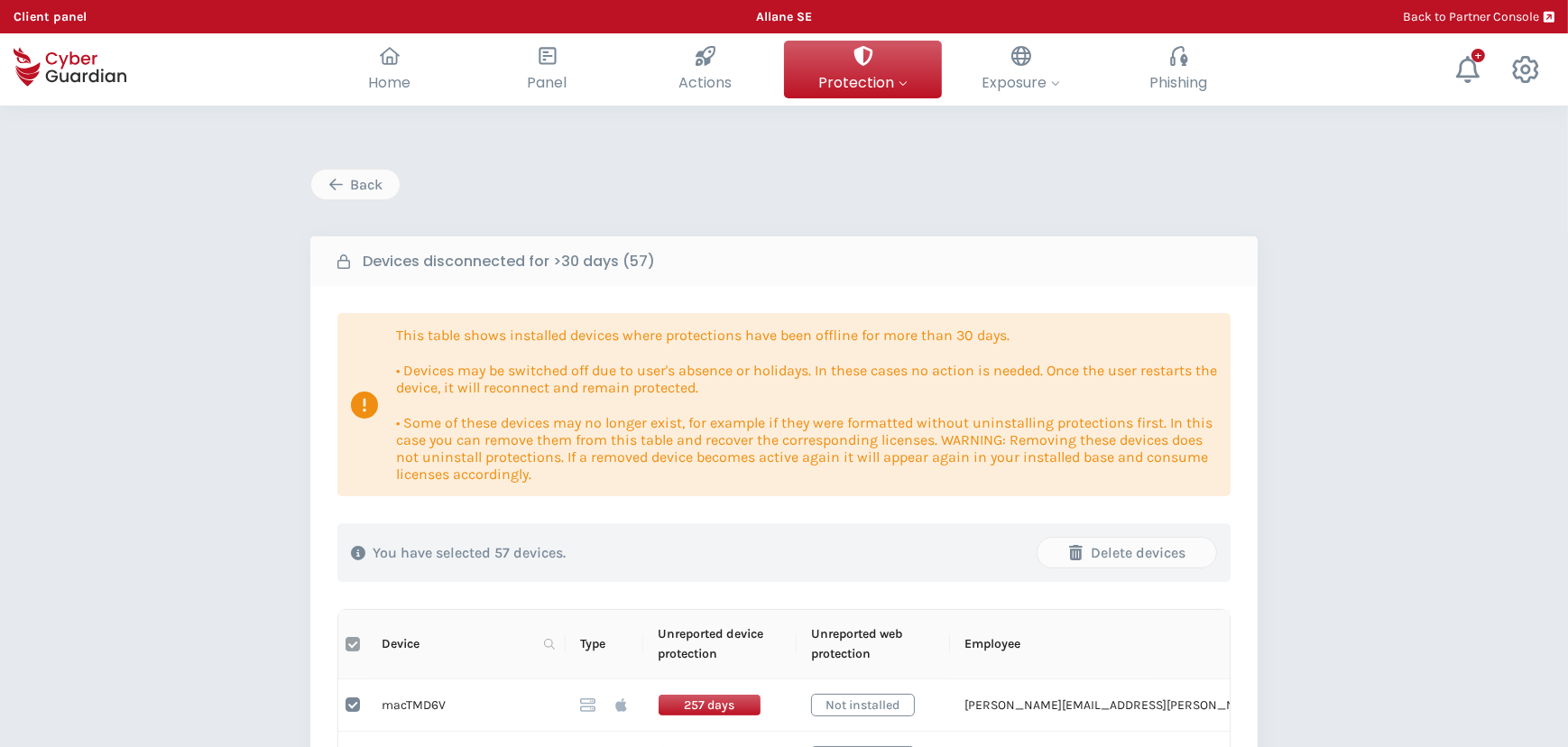
checkbox input "false"
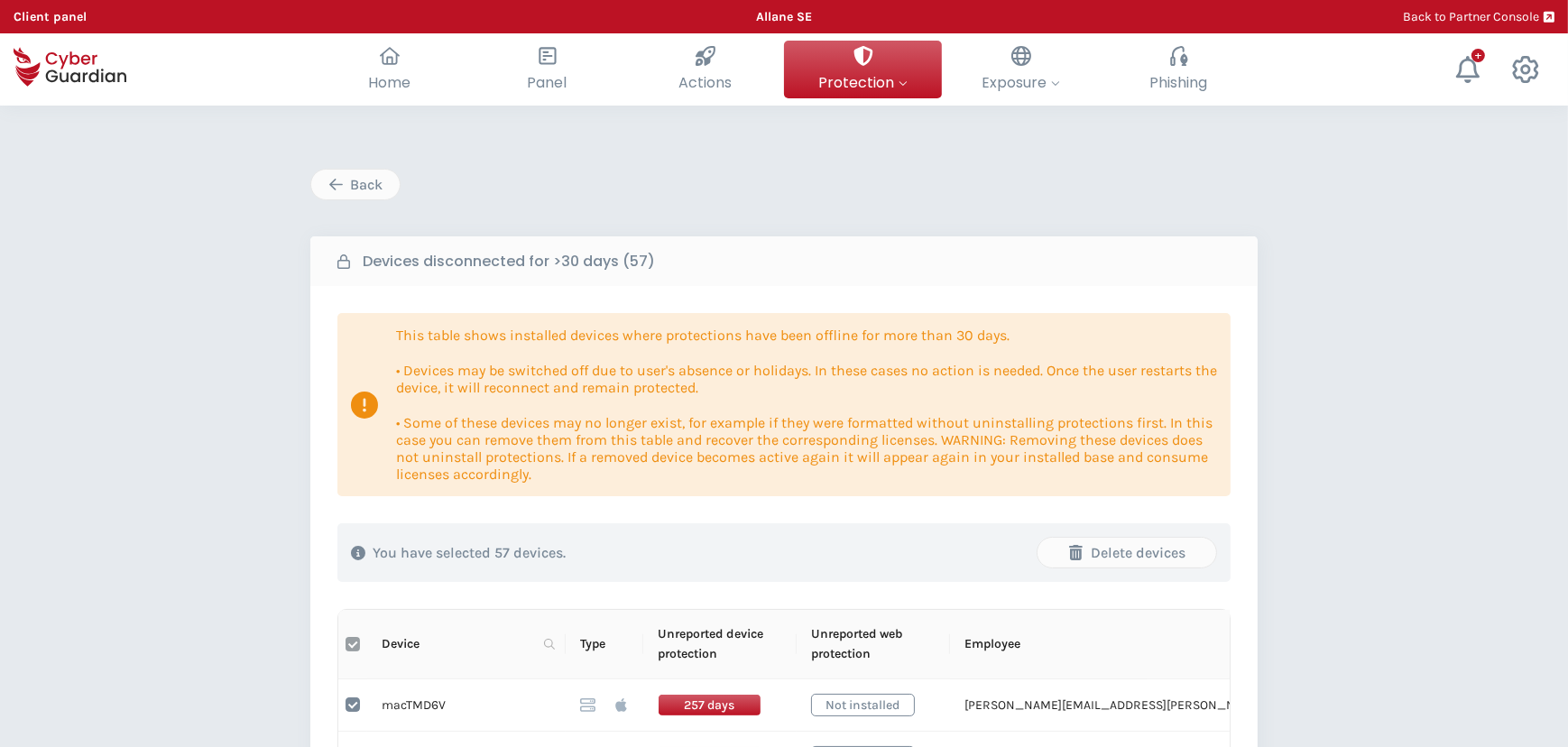
checkbox input "false"
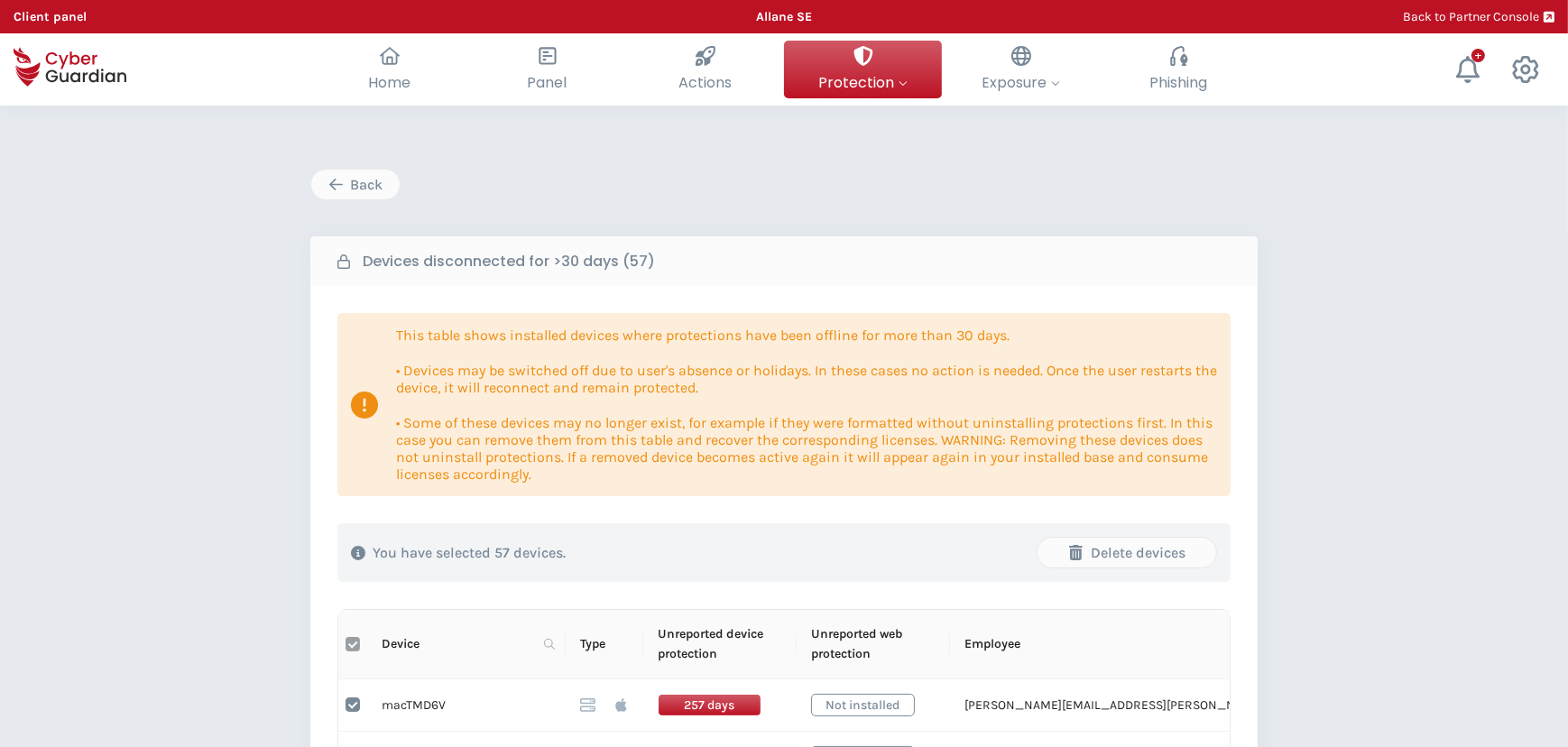
checkbox input "false"
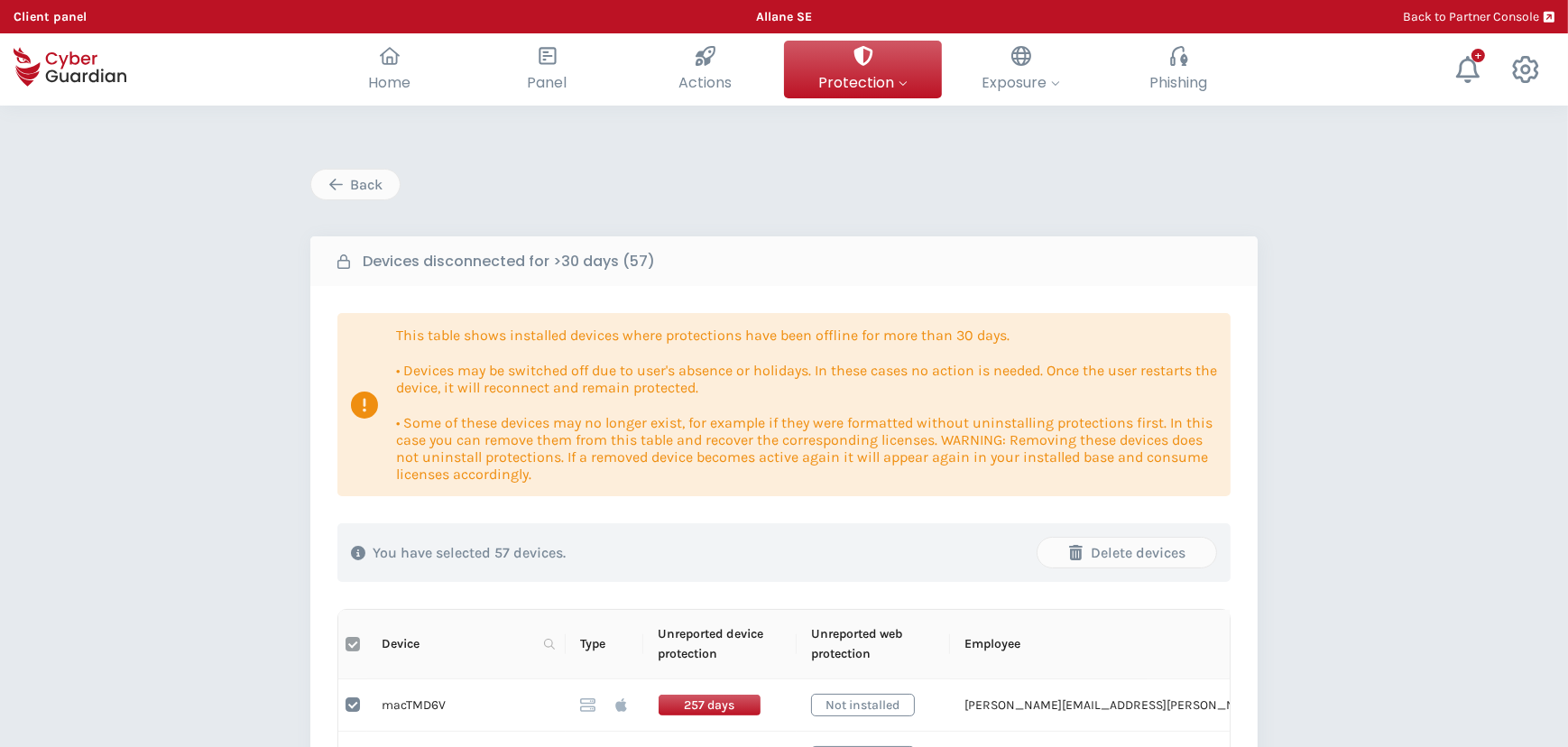
checkbox input "false"
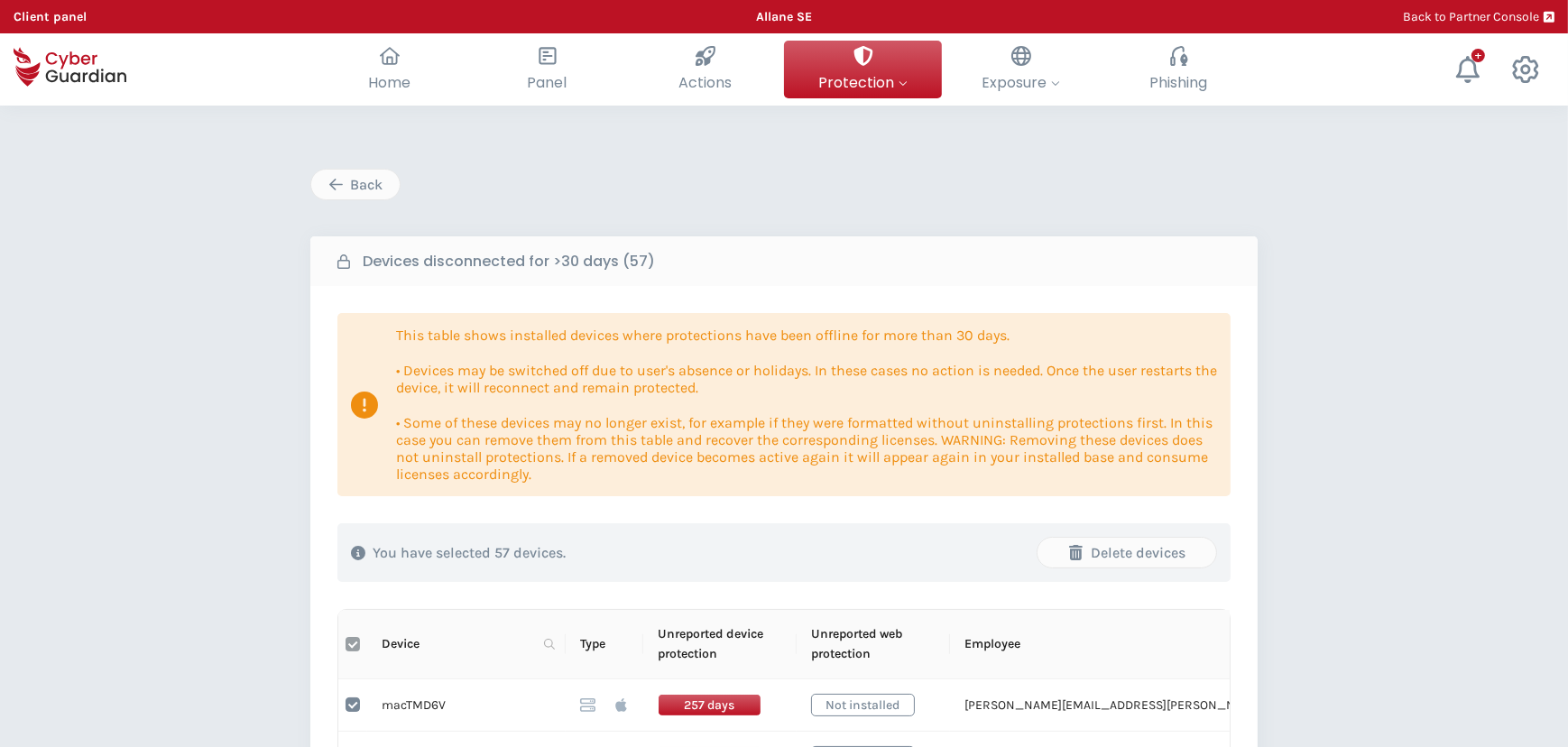
checkbox input "false"
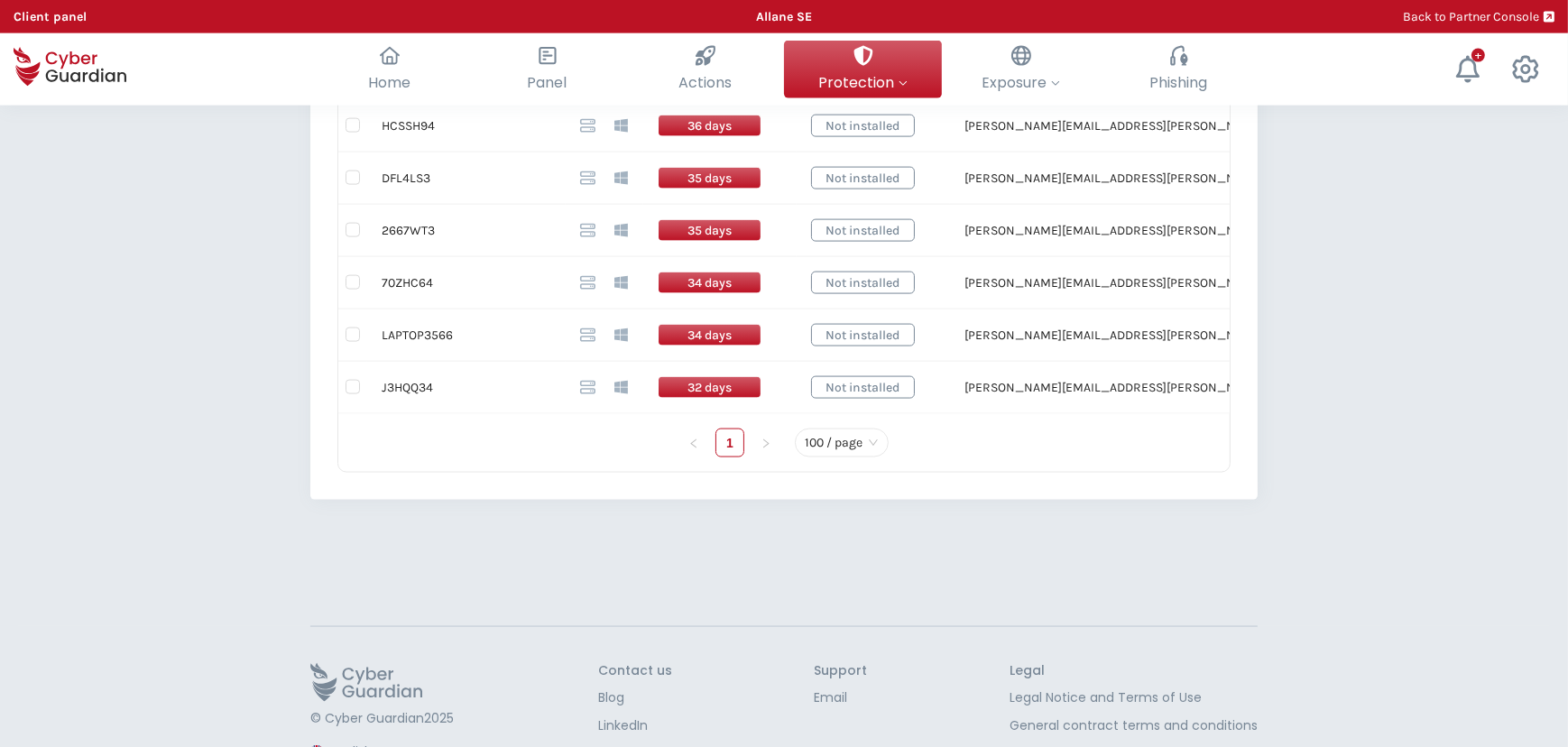
scroll to position [3282, 0]
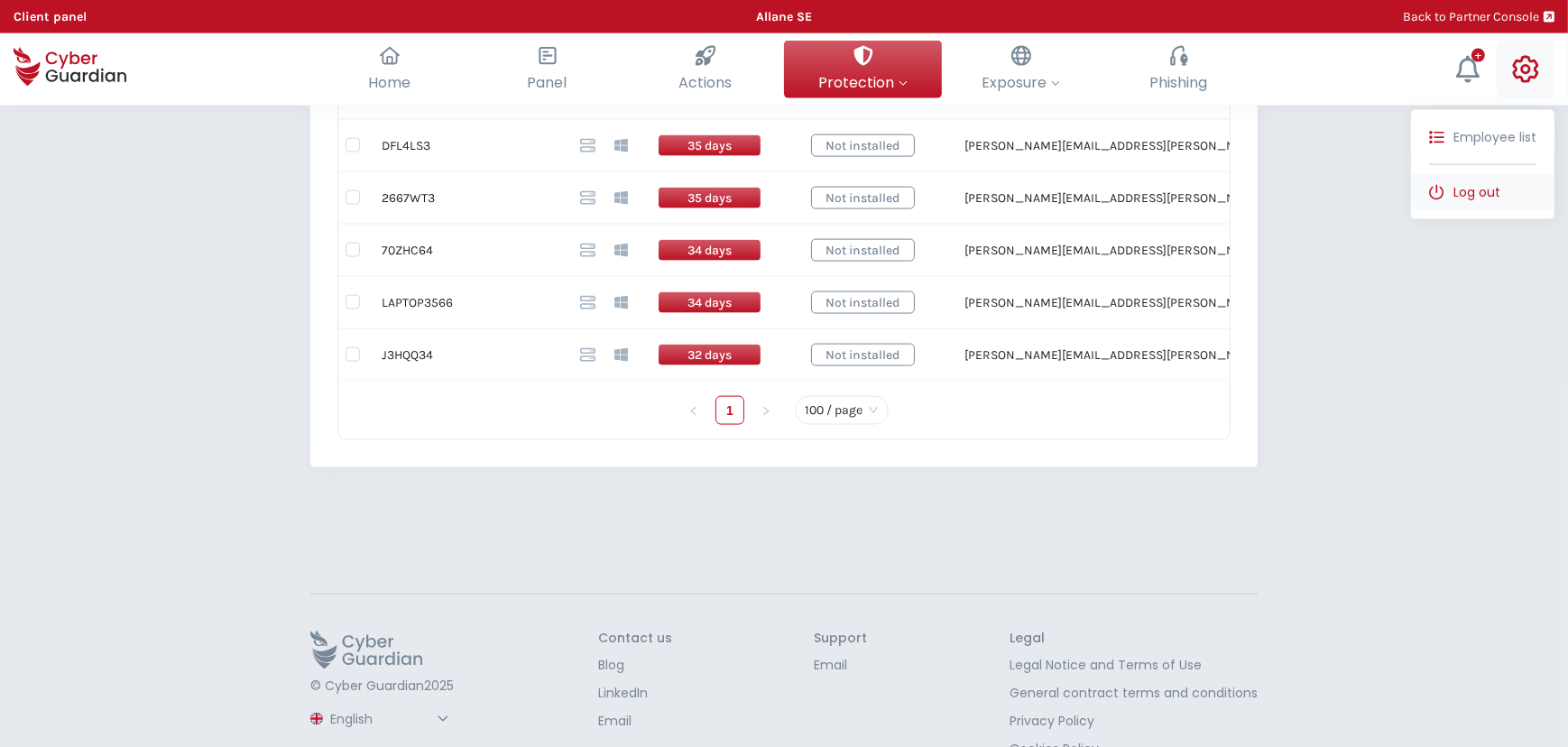
click at [1467, 185] on span "Log out" at bounding box center [1477, 192] width 47 height 19
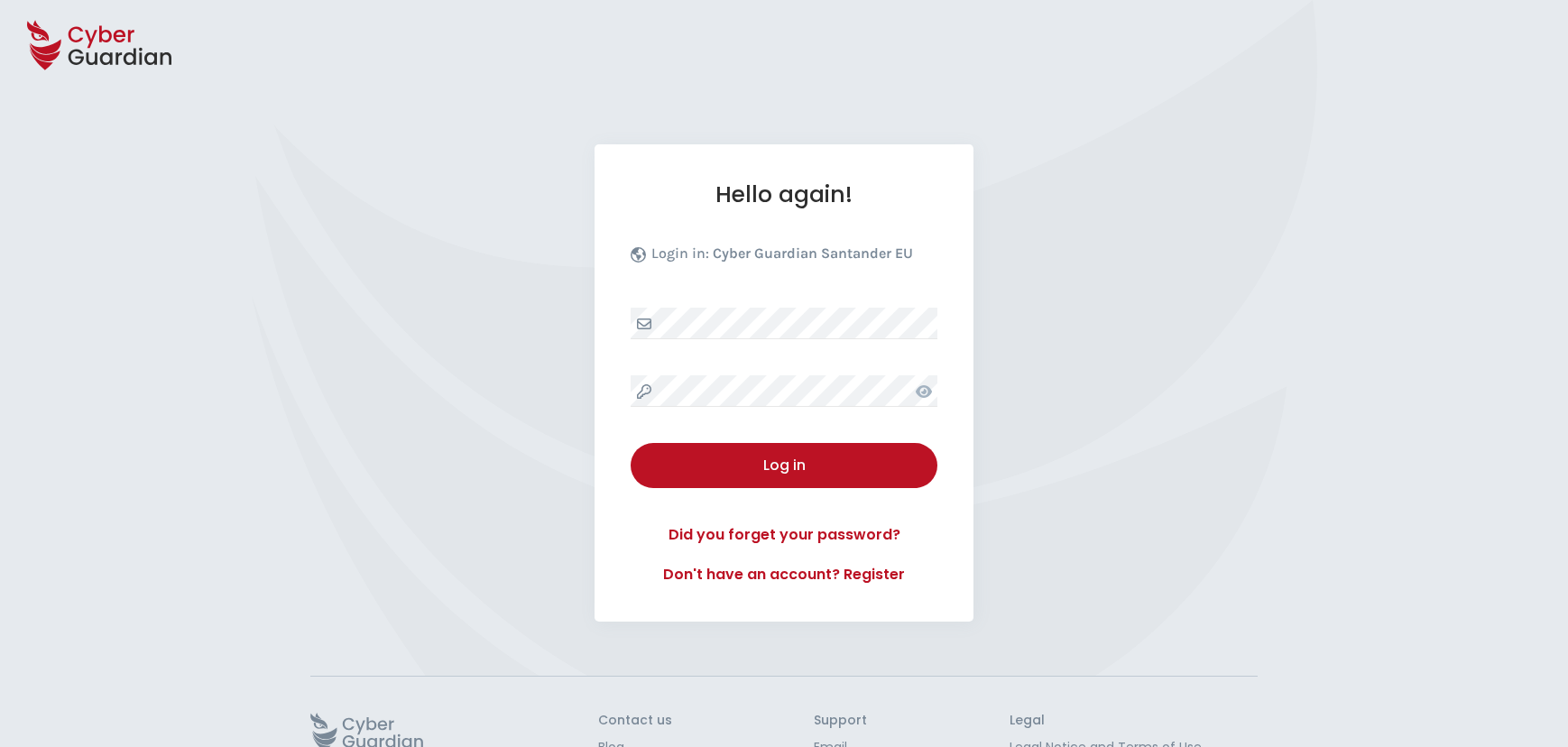
select select "English"
